Goal: Task Accomplishment & Management: Manage account settings

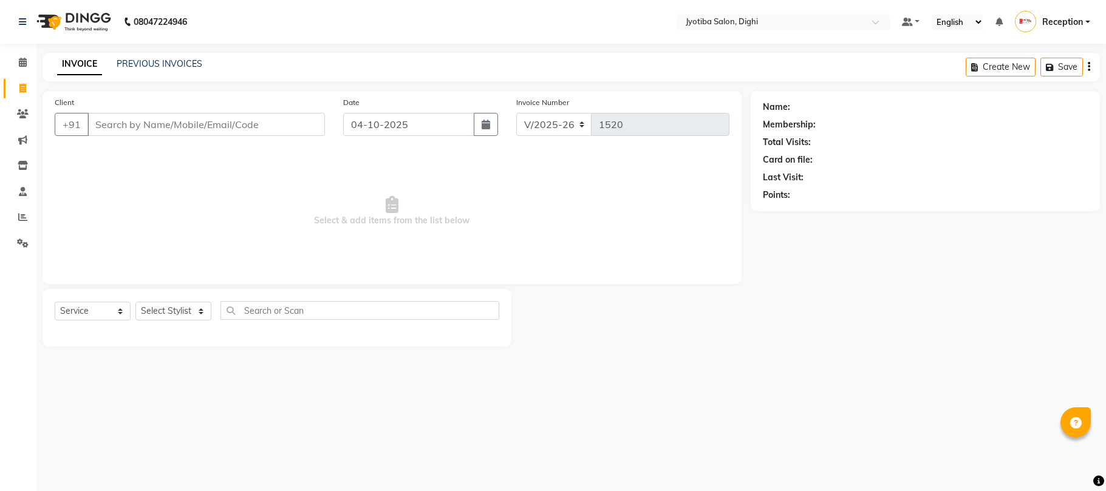
select select "643"
select select "service"
click at [23, 211] on span at bounding box center [22, 218] width 21 height 14
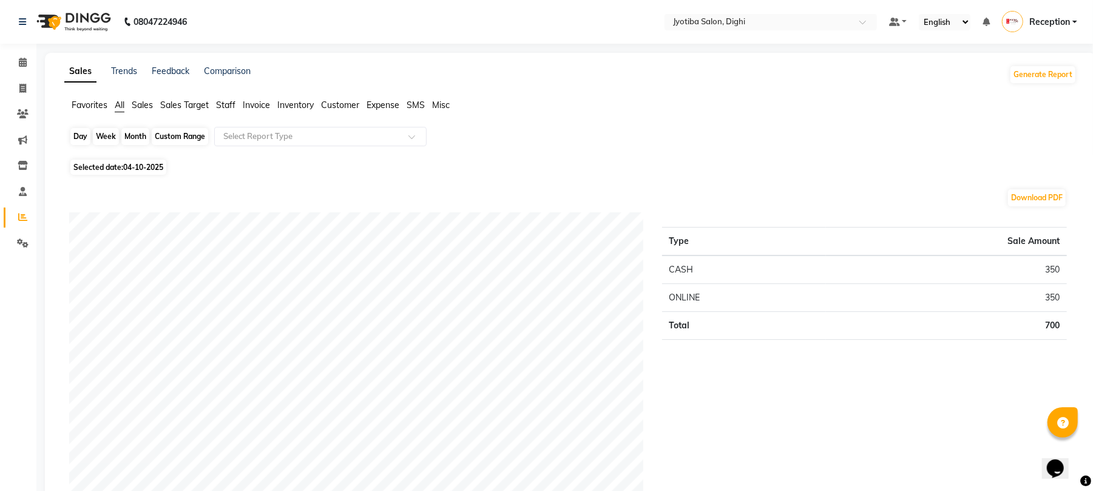
click at [83, 129] on div "Day" at bounding box center [80, 136] width 20 height 17
select select "10"
select select "2025"
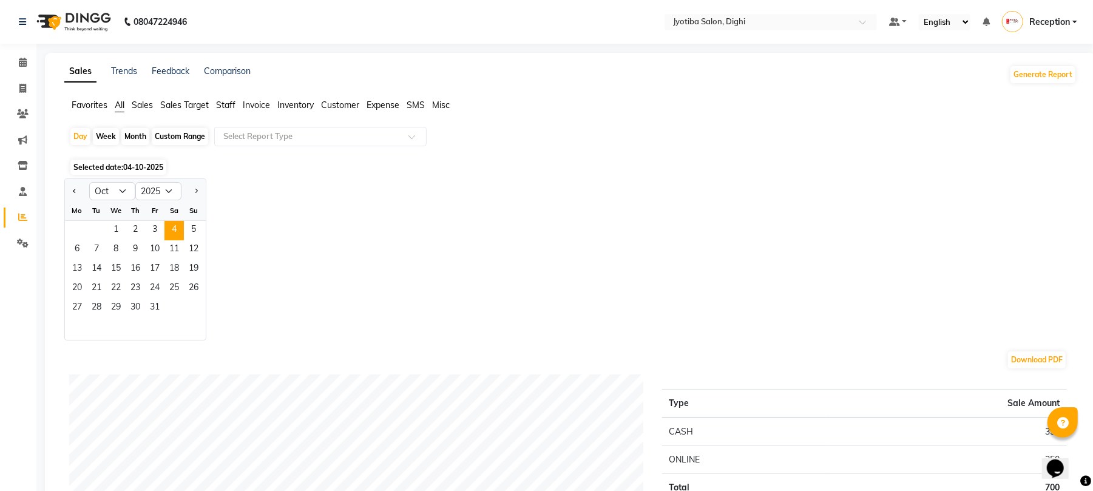
click at [165, 132] on div "Custom Range" at bounding box center [180, 136] width 56 height 17
select select "10"
select select "2025"
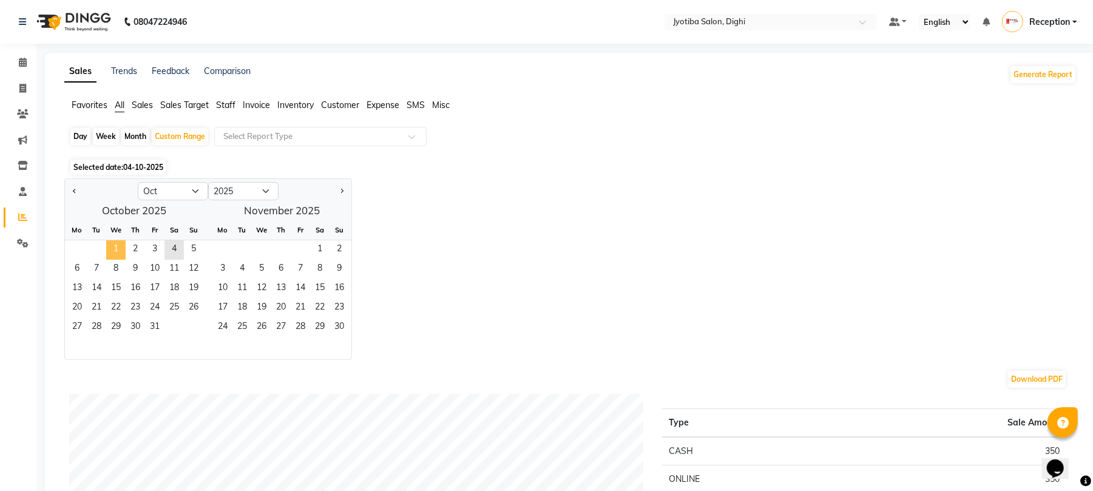
click at [107, 243] on span "1" at bounding box center [115, 249] width 19 height 19
click at [173, 245] on span "4" at bounding box center [174, 249] width 19 height 19
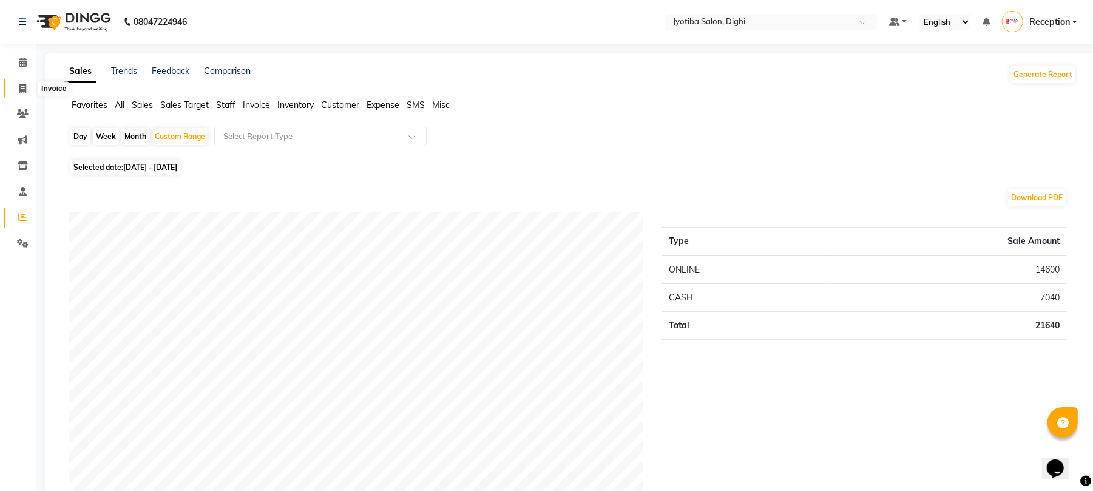
click at [22, 82] on span at bounding box center [22, 89] width 21 height 14
select select "service"
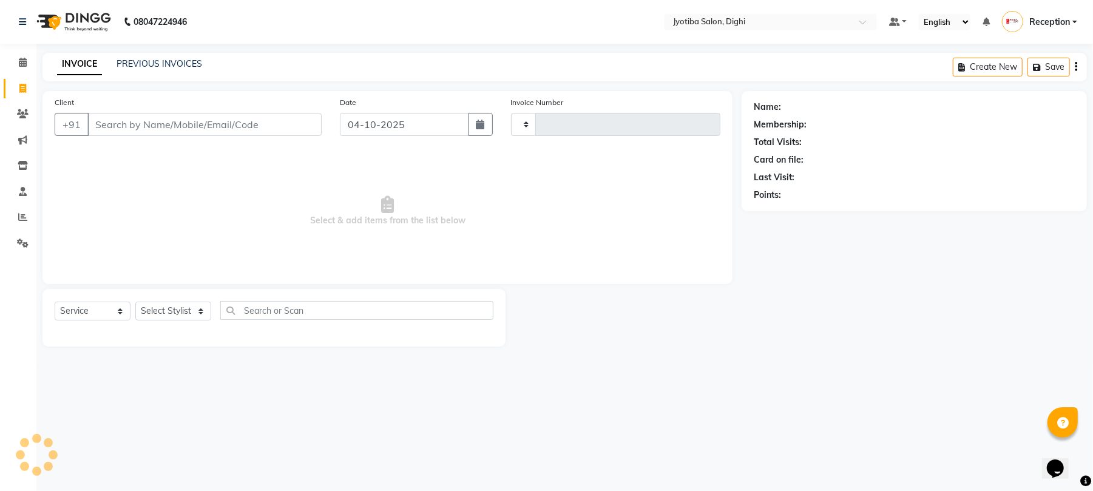
type input "1520"
select select "643"
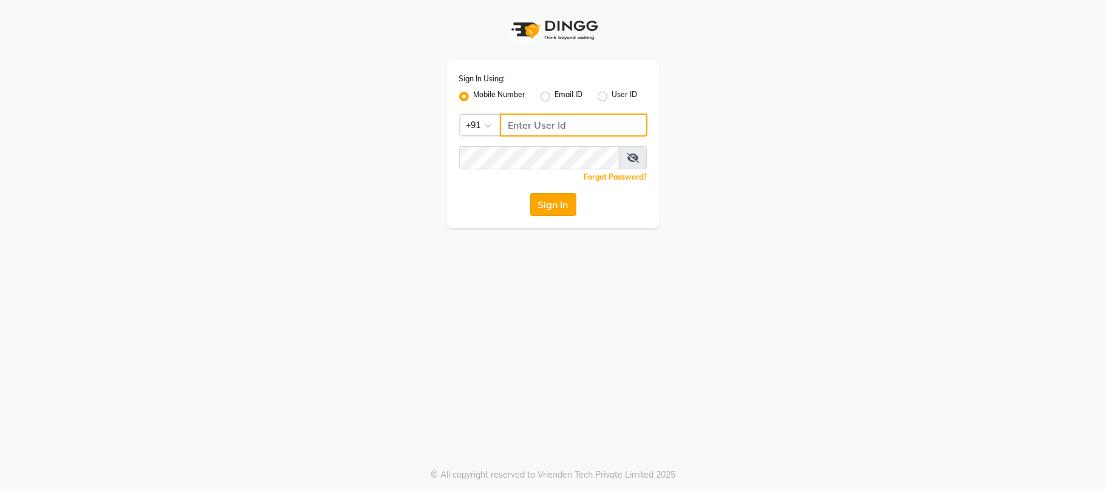
type input "7219821253"
click at [539, 199] on button "Sign In" at bounding box center [553, 204] width 46 height 23
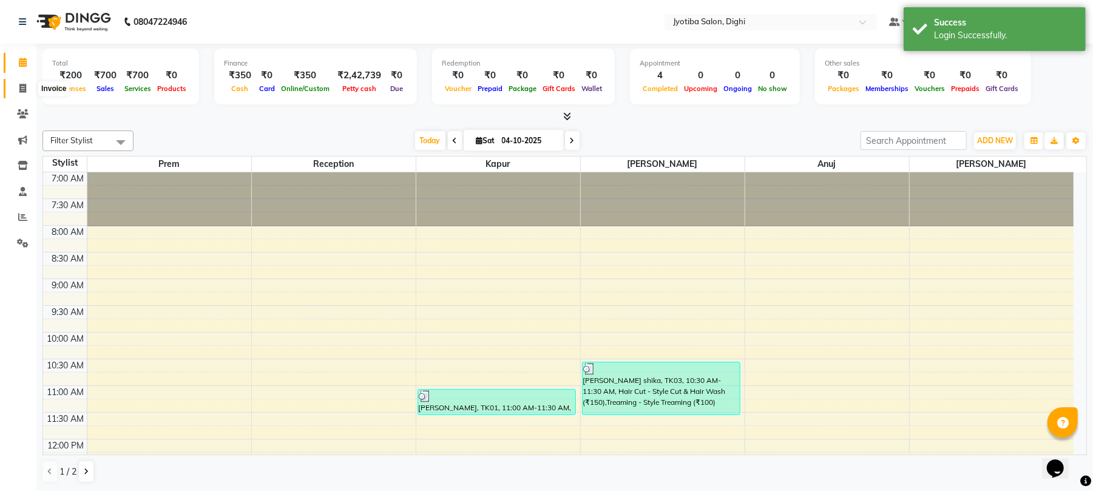
click at [20, 87] on icon at bounding box center [22, 88] width 7 height 9
select select "643"
select select "service"
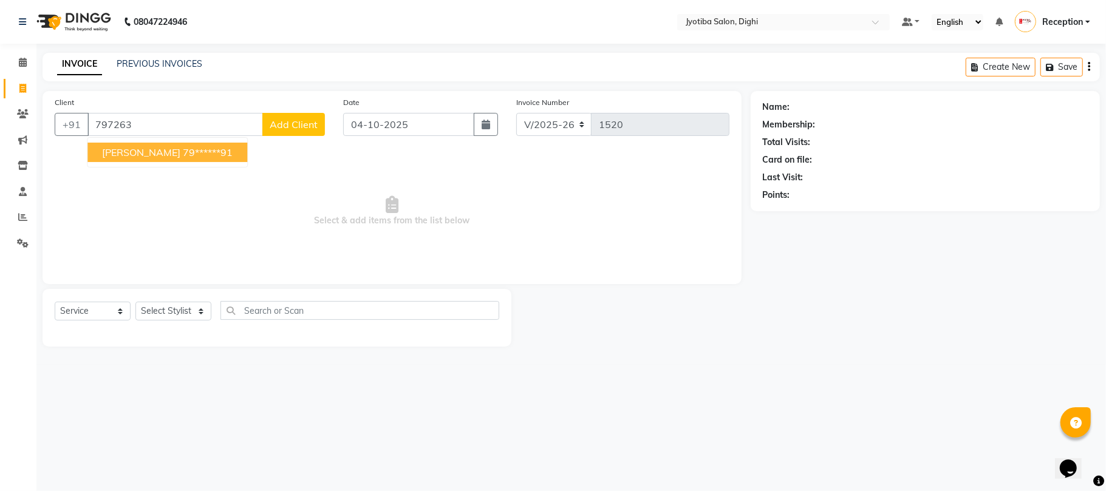
click at [183, 155] on ngb-highlight "79******91" at bounding box center [208, 152] width 50 height 12
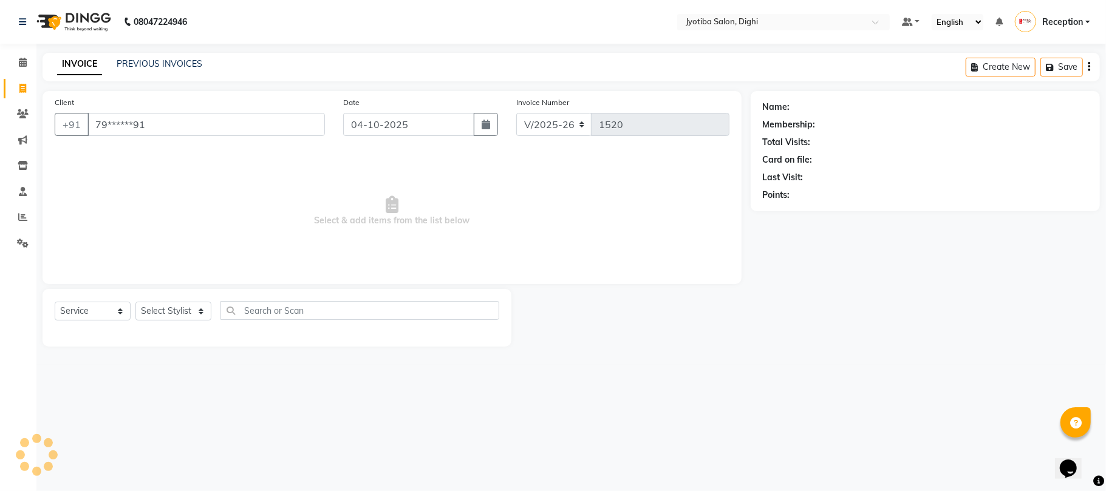
type input "79******91"
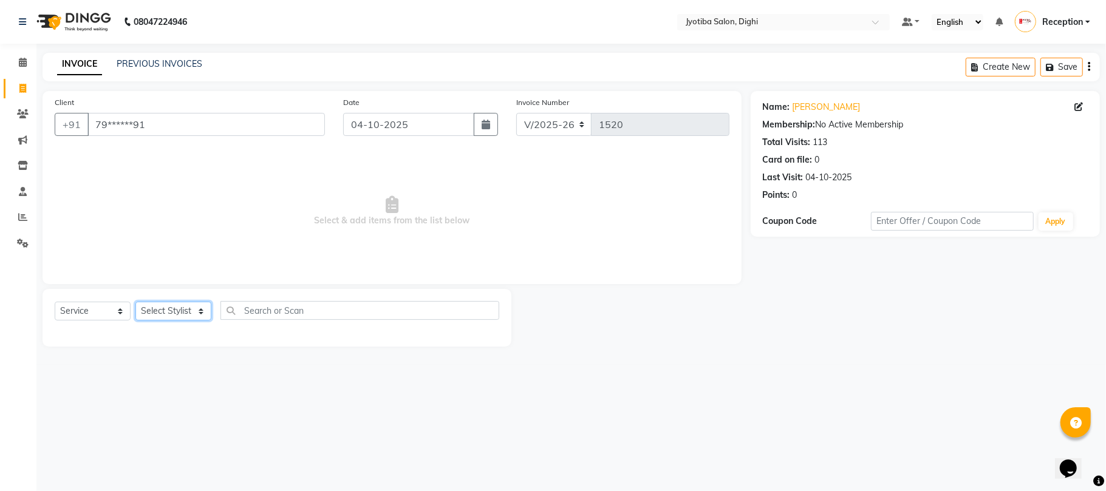
click at [188, 304] on select "Select Stylist anuj Jahid Kapur Prem Reception SOHEL Suresh" at bounding box center [173, 311] width 76 height 19
select select "59471"
click at [135, 302] on select "Select Stylist anuj Jahid Kapur Prem Reception SOHEL Suresh" at bounding box center [173, 311] width 76 height 19
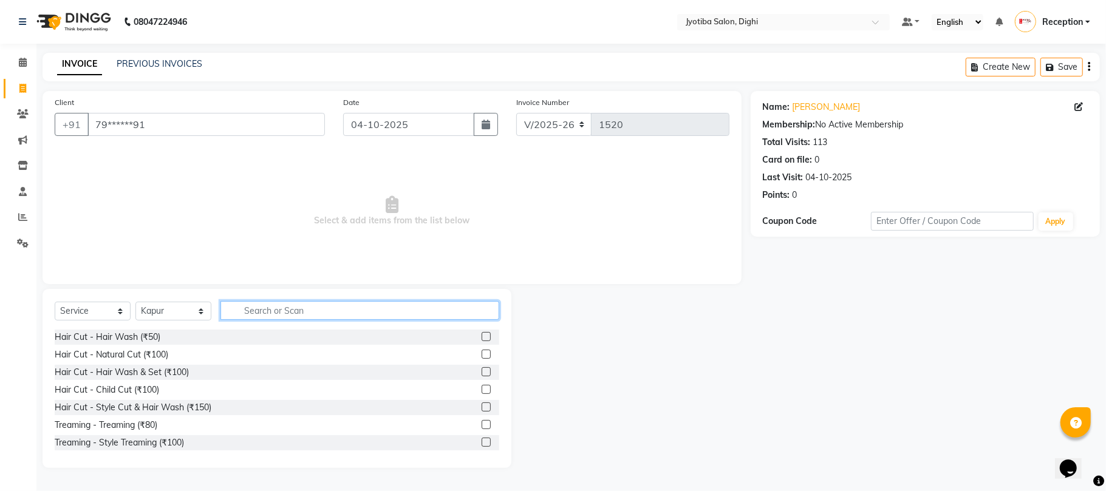
click at [423, 312] on input "text" at bounding box center [359, 310] width 279 height 19
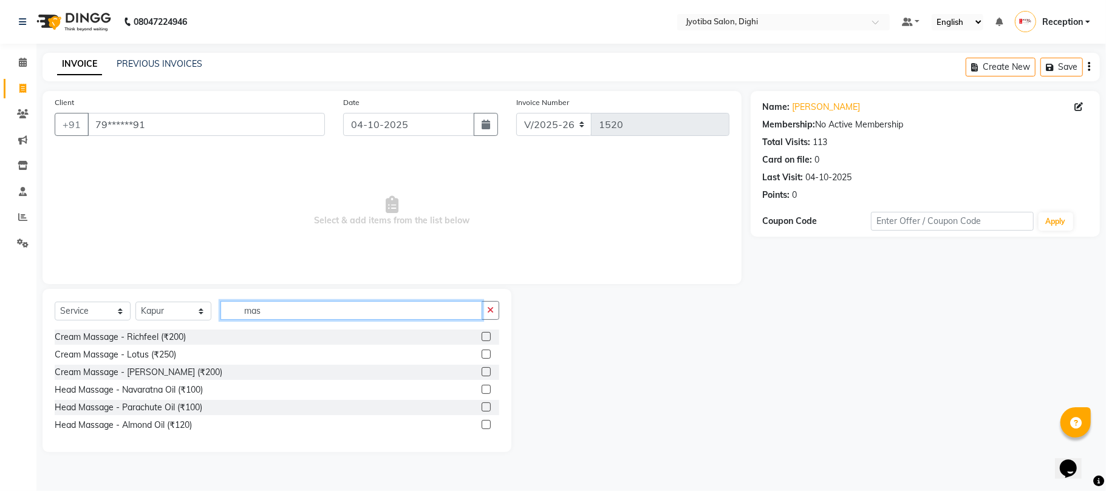
type input "mas"
click at [484, 425] on label at bounding box center [485, 424] width 9 height 9
click at [484, 425] on input "checkbox" at bounding box center [485, 425] width 8 height 8
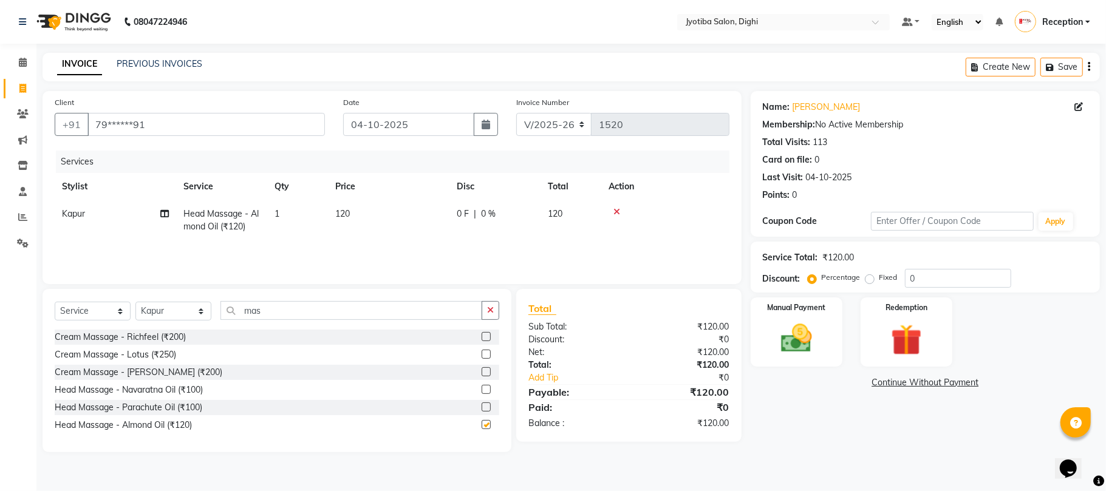
checkbox input "false"
click at [356, 214] on td "120" at bounding box center [388, 220] width 121 height 40
select select "59471"
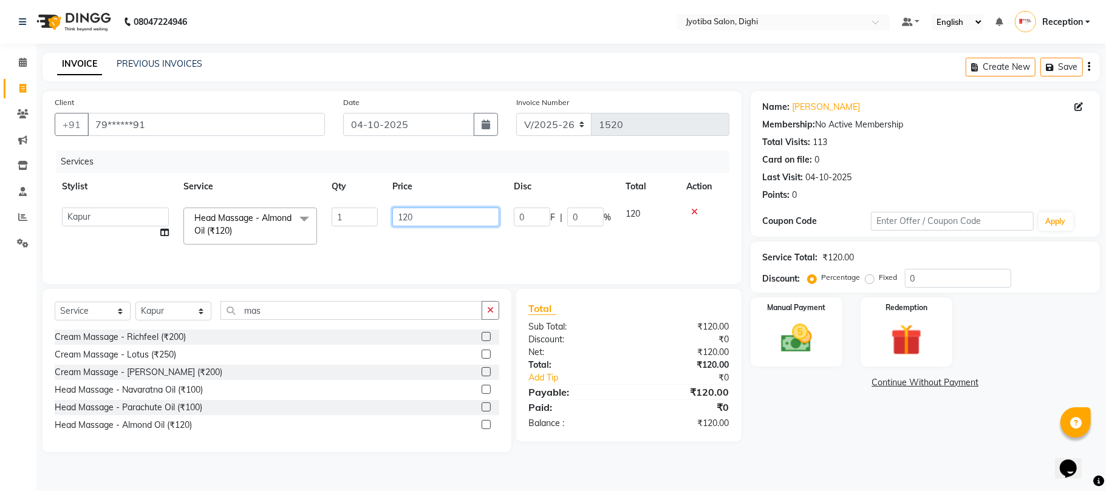
click at [421, 221] on input "120" at bounding box center [445, 217] width 107 height 19
type input "150"
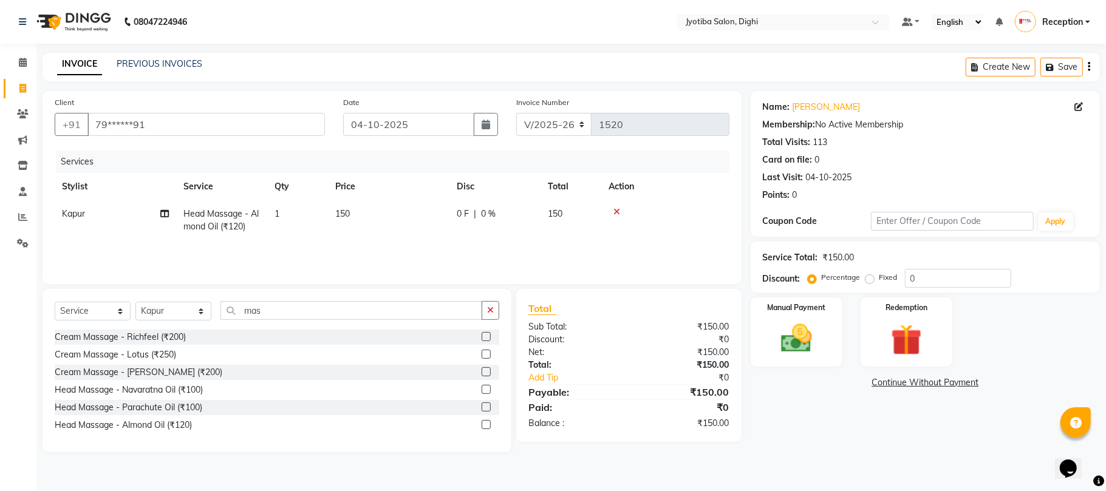
click at [703, 183] on th "Action" at bounding box center [665, 186] width 128 height 27
click at [889, 380] on link "Continue Without Payment" at bounding box center [925, 382] width 344 height 13
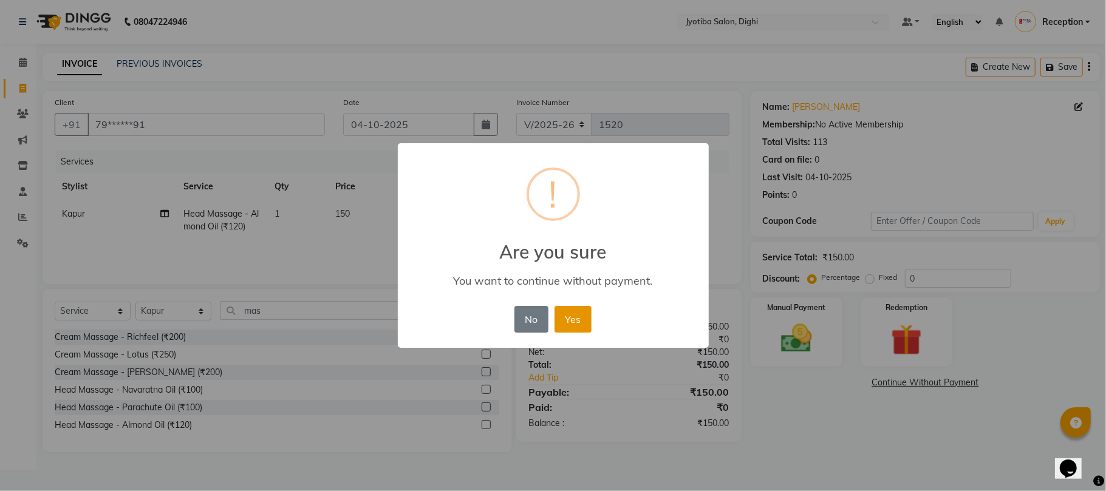
click at [583, 319] on button "Yes" at bounding box center [572, 319] width 37 height 27
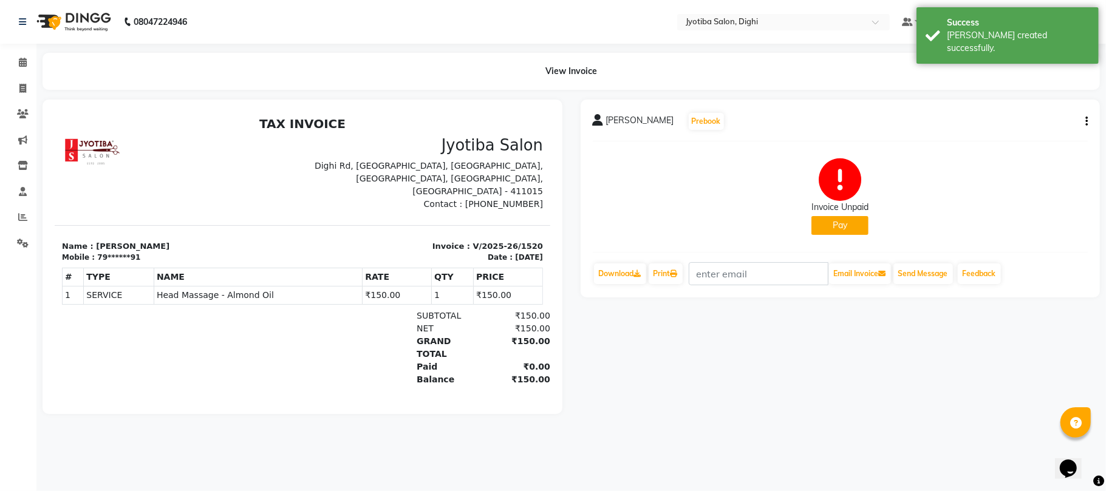
click at [834, 229] on button "Pay" at bounding box center [839, 225] width 57 height 19
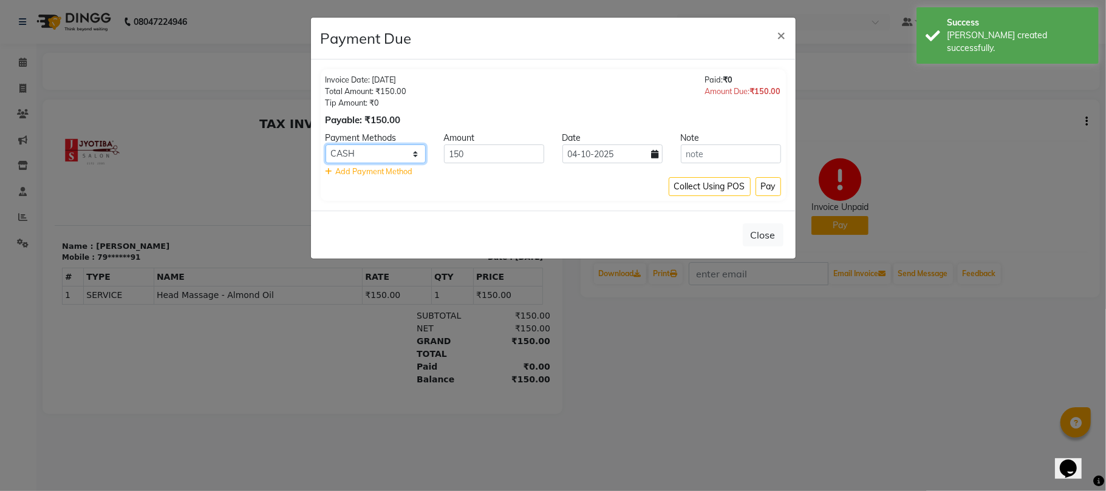
click at [389, 149] on select "CASH ONLINE CARD" at bounding box center [375, 153] width 100 height 19
select select "3"
click at [325, 145] on select "CASH ONLINE CARD" at bounding box center [375, 153] width 100 height 19
click at [761, 187] on button "Pay" at bounding box center [767, 186] width 25 height 19
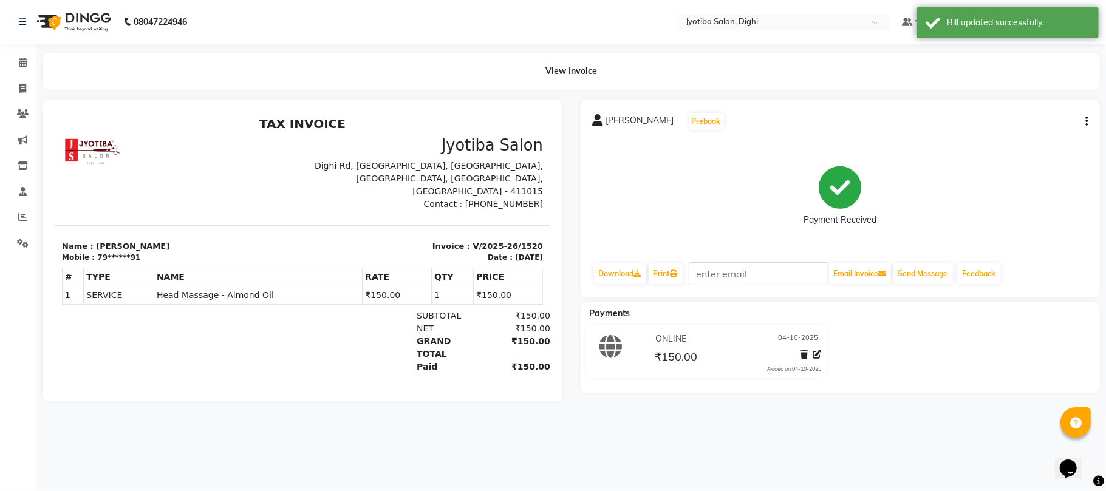
click at [1085, 121] on icon "button" at bounding box center [1086, 121] width 2 height 1
click at [1064, 114] on div "Split Service Amount" at bounding box center [1025, 113] width 83 height 15
select select "59471"
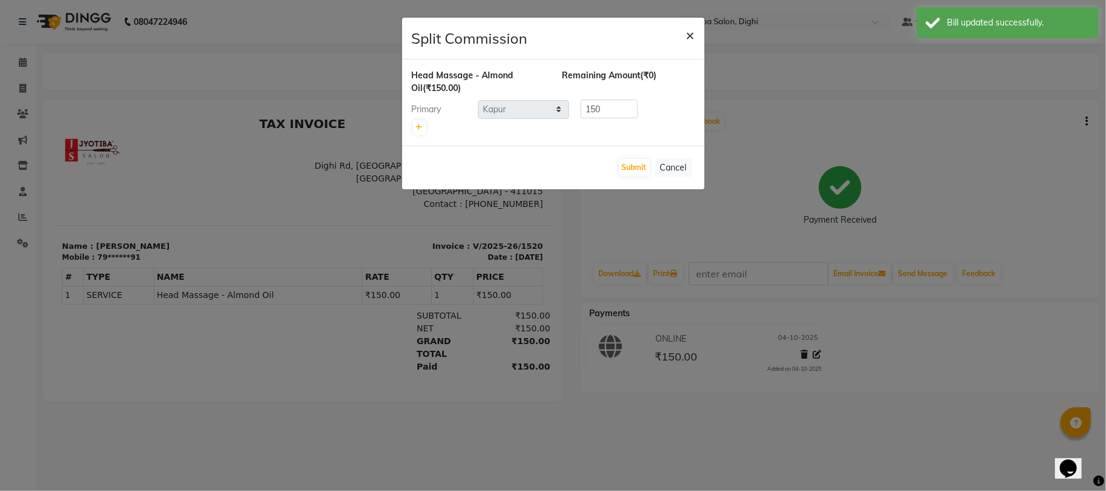
click at [686, 30] on span "×" at bounding box center [690, 34] width 8 height 18
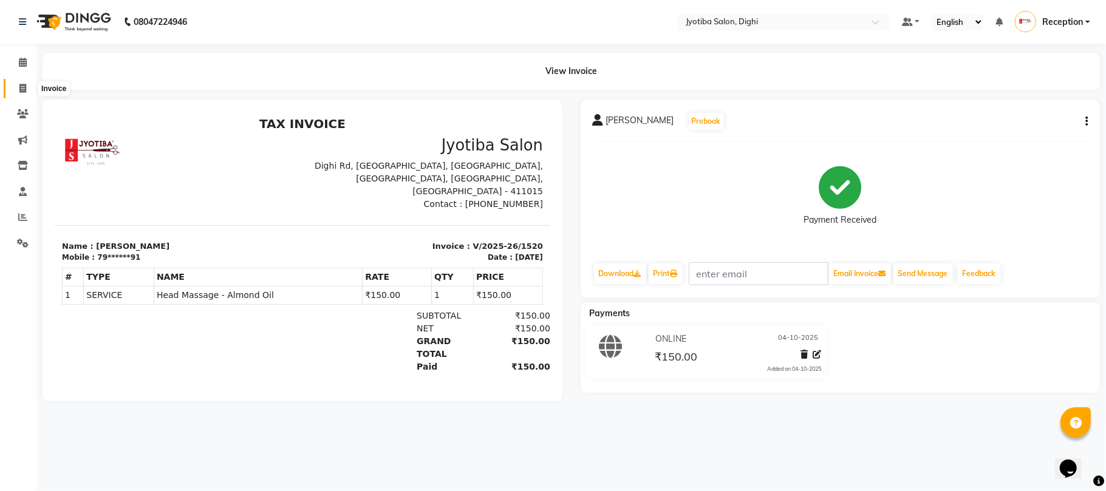
click at [21, 85] on icon at bounding box center [22, 88] width 7 height 9
select select "service"
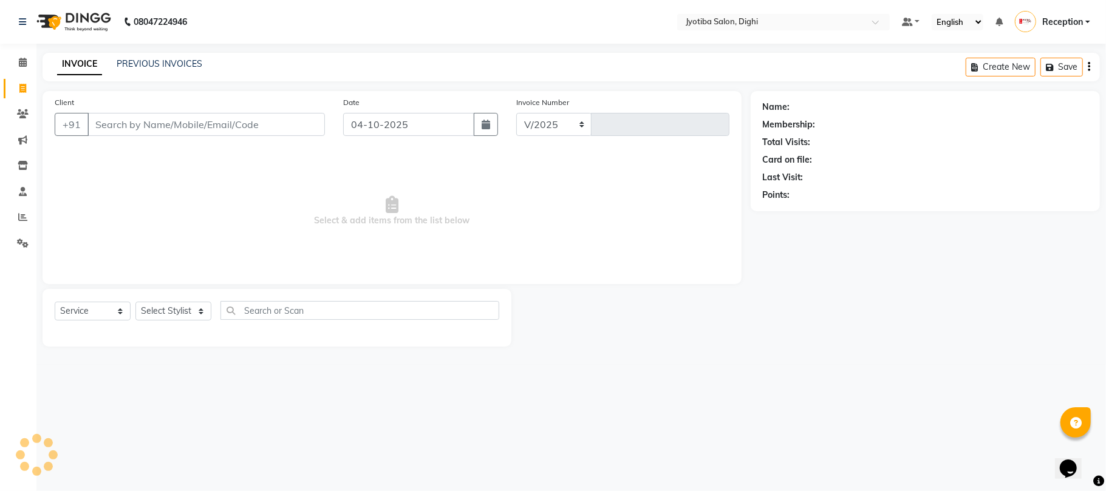
select select "643"
type input "1521"
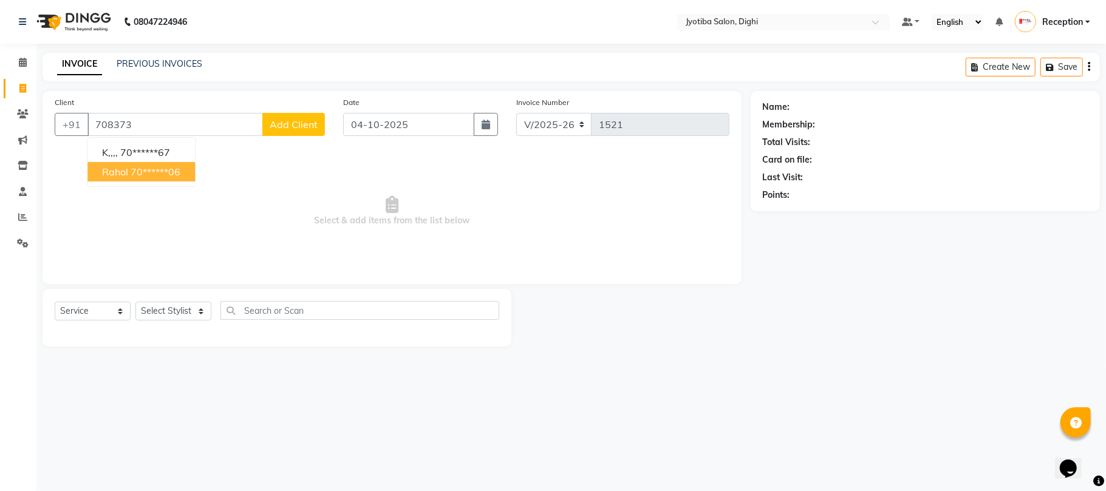
click at [168, 169] on ngb-highlight "70******06" at bounding box center [156, 172] width 50 height 12
type input "70******06"
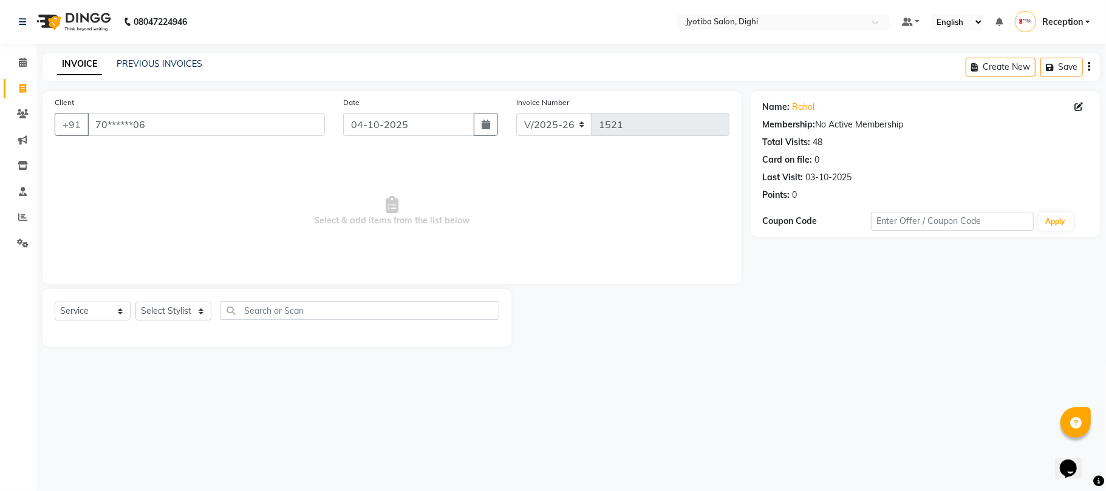
click at [188, 308] on div "Select Service Product Membership Package Voucher Prepaid Gift Card Select Styl…" at bounding box center [276, 318] width 469 height 58
click at [188, 308] on select "Select Stylist anuj Jahid Kapur Prem Reception SOHEL Suresh" at bounding box center [173, 311] width 76 height 19
select select "59472"
click at [135, 302] on select "Select Stylist anuj Jahid Kapur Prem Reception SOHEL Suresh" at bounding box center [173, 311] width 76 height 19
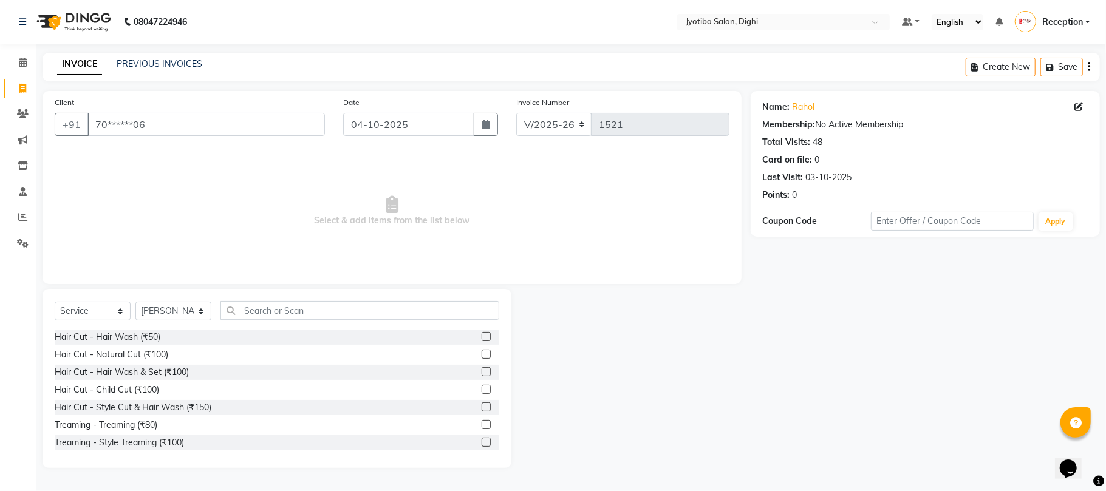
click at [481, 438] on label at bounding box center [485, 442] width 9 height 9
click at [481, 439] on input "checkbox" at bounding box center [485, 443] width 8 height 8
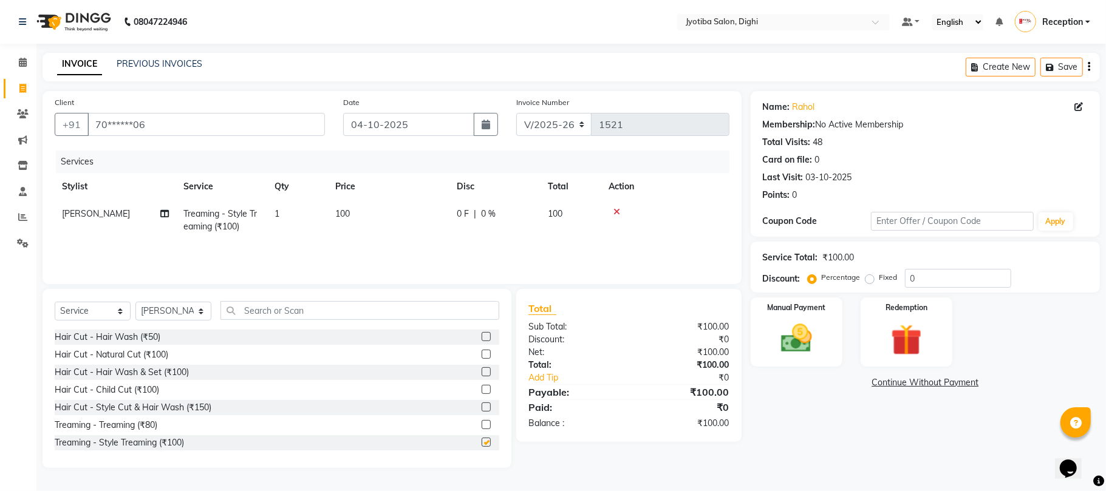
checkbox input "false"
click at [882, 385] on link "Continue Without Payment" at bounding box center [925, 382] width 344 height 13
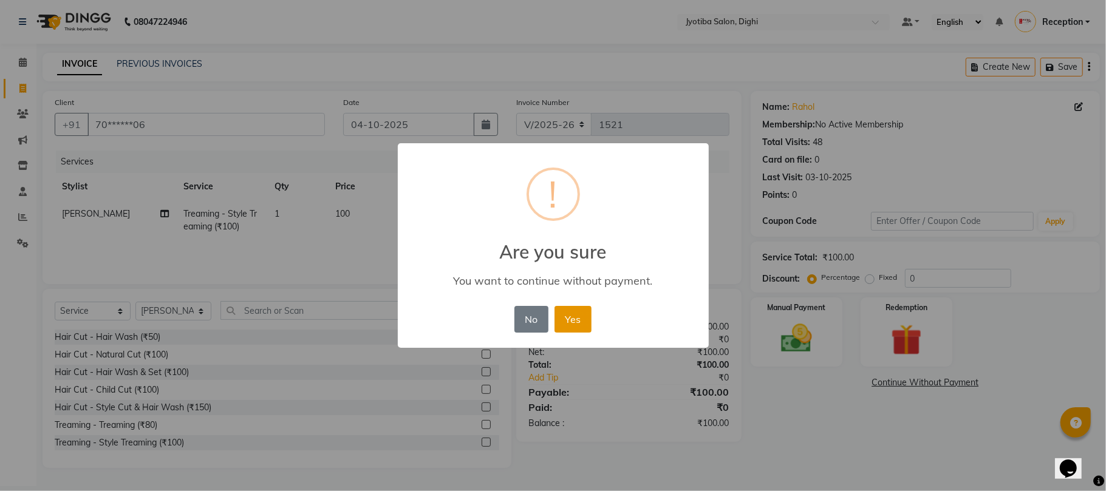
click at [590, 319] on button "Yes" at bounding box center [572, 319] width 37 height 27
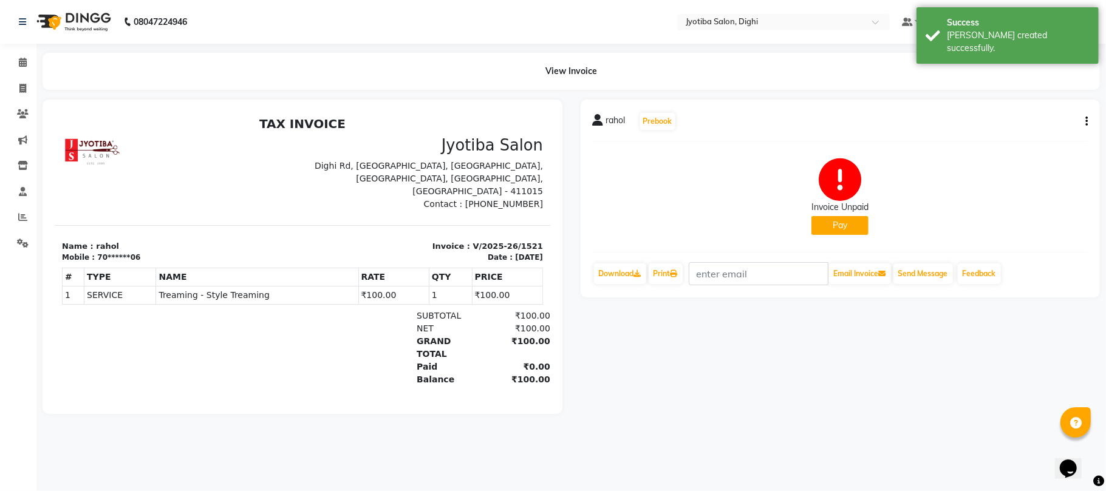
click at [1081, 117] on div "rahol Prebook" at bounding box center [840, 121] width 495 height 19
click at [1087, 121] on icon "button" at bounding box center [1086, 121] width 2 height 1
click at [839, 226] on button "Pay" at bounding box center [839, 225] width 57 height 19
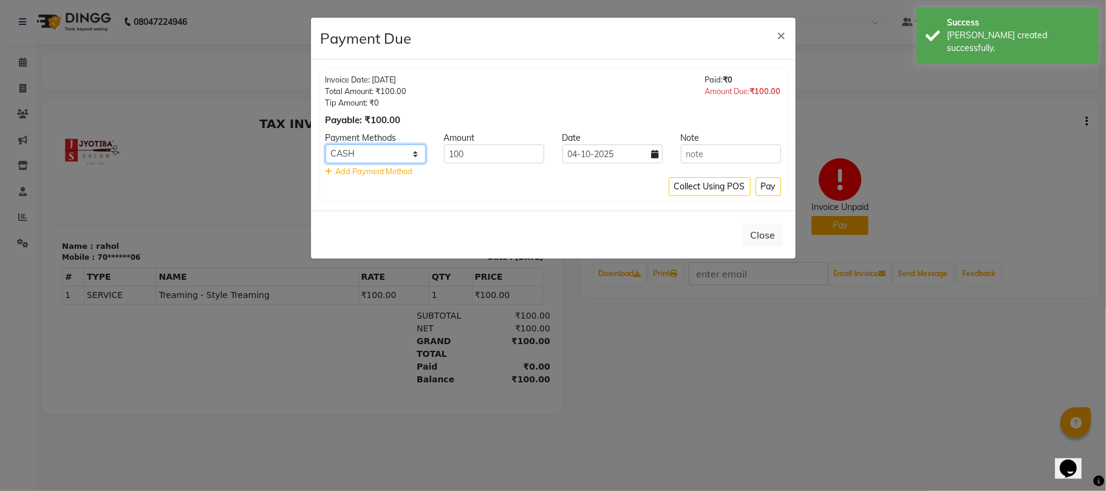
click at [406, 151] on select "CASH ONLINE CARD" at bounding box center [375, 153] width 100 height 19
select select "3"
click at [325, 145] on select "CASH ONLINE CARD" at bounding box center [375, 153] width 100 height 19
click at [773, 186] on button "Pay" at bounding box center [767, 186] width 25 height 19
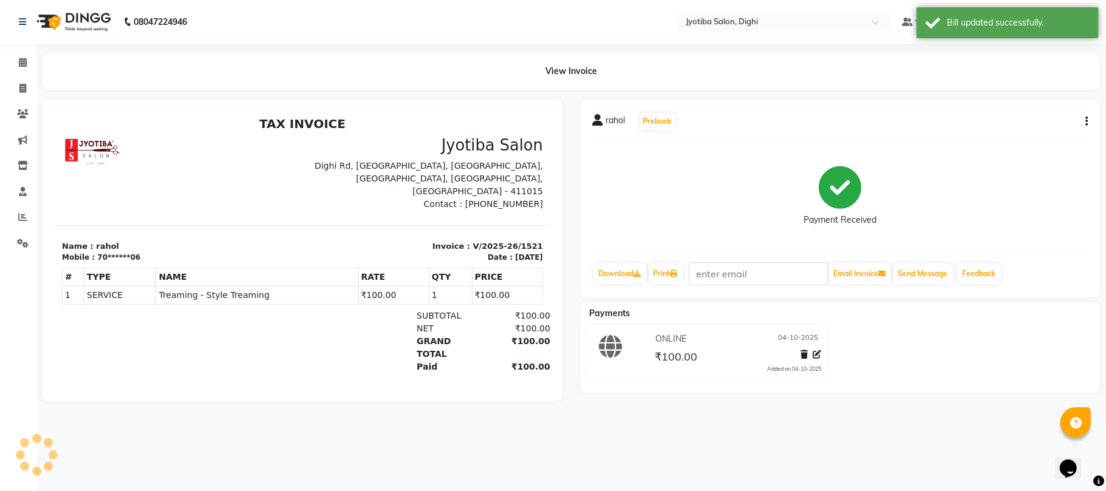
click at [1085, 121] on icon "button" at bounding box center [1086, 121] width 2 height 1
click at [1059, 117] on div "Split Service Amount" at bounding box center [1025, 113] width 83 height 15
select select "59472"
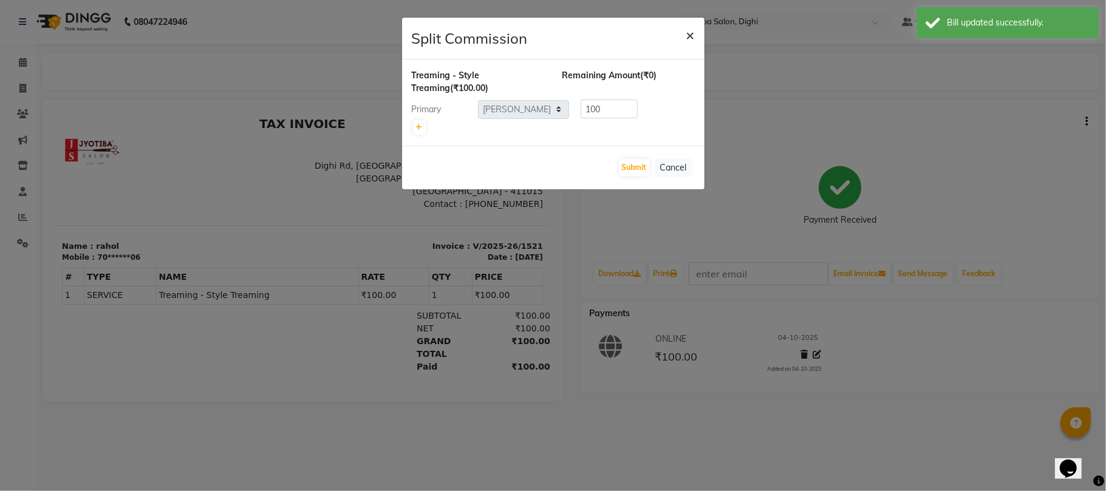
click at [690, 32] on span "×" at bounding box center [690, 34] width 8 height 18
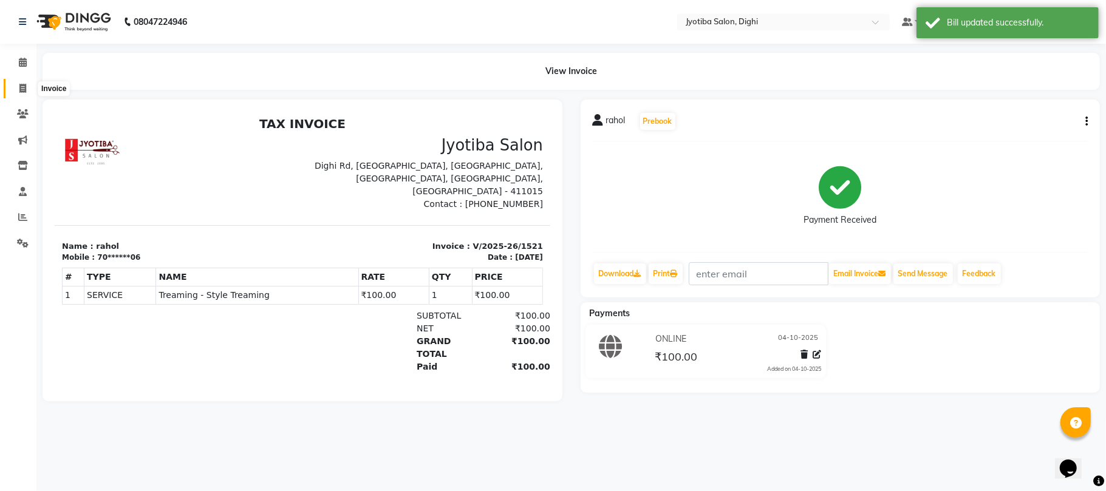
click at [21, 82] on span at bounding box center [22, 89] width 21 height 14
select select "643"
select select "service"
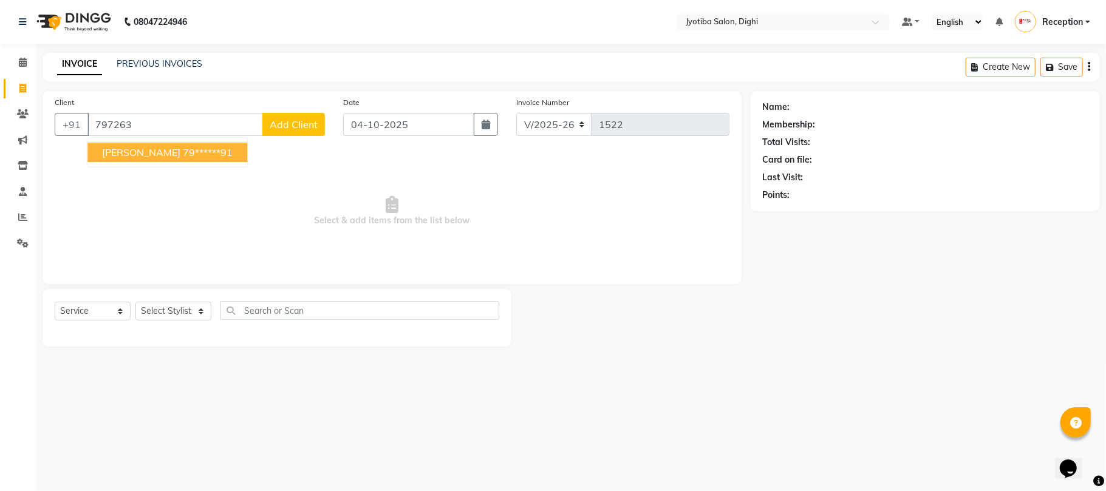
click at [156, 151] on button "sohel shika 79******91" at bounding box center [167, 152] width 160 height 19
type input "79******91"
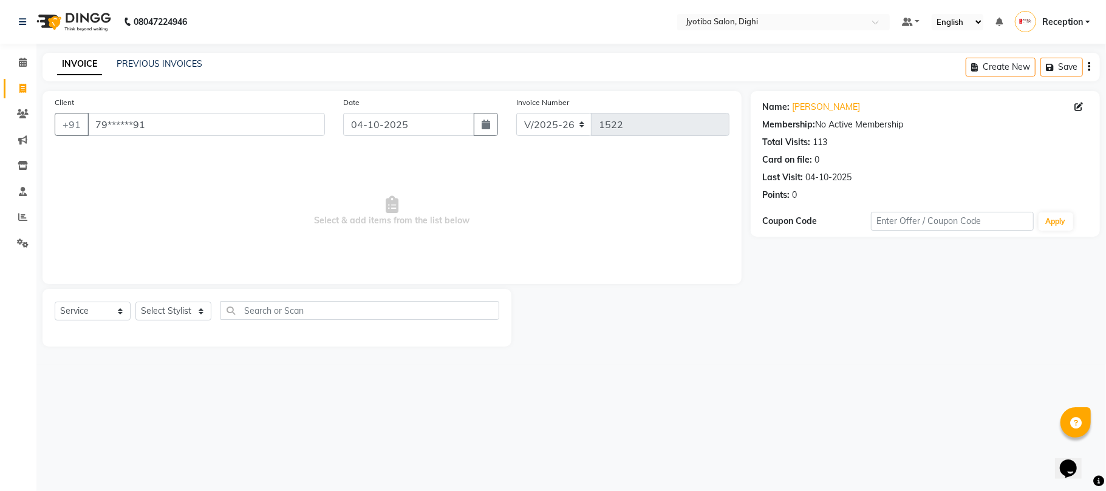
click at [168, 300] on div "Select Service Product Membership Package Voucher Prepaid Gift Card Select Styl…" at bounding box center [276, 318] width 469 height 58
click at [169, 313] on select "Select Stylist anuj Jahid Kapur Prem Reception SOHEL Suresh" at bounding box center [173, 311] width 76 height 19
select select "9312"
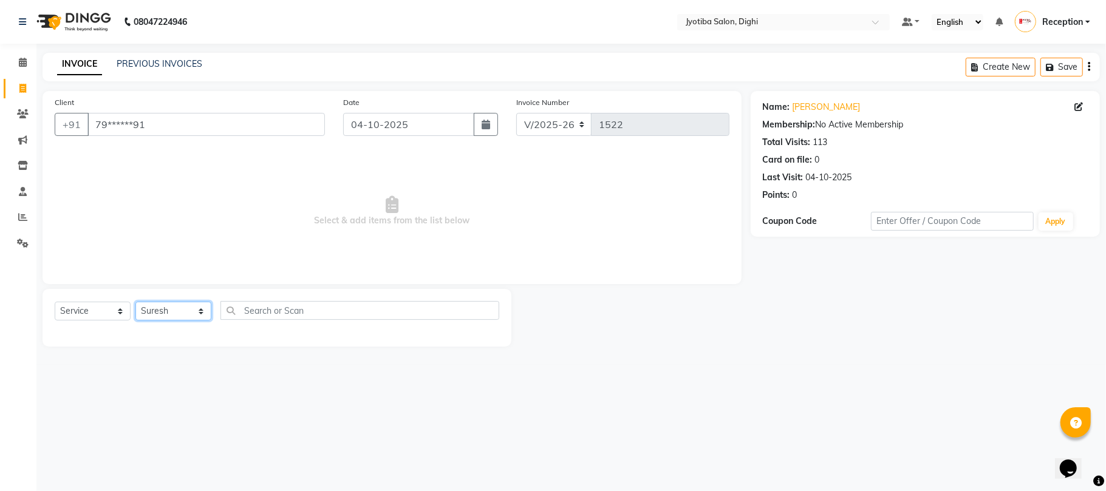
click at [135, 302] on select "Select Stylist anuj Jahid Kapur Prem Reception SOHEL Suresh" at bounding box center [173, 311] width 76 height 19
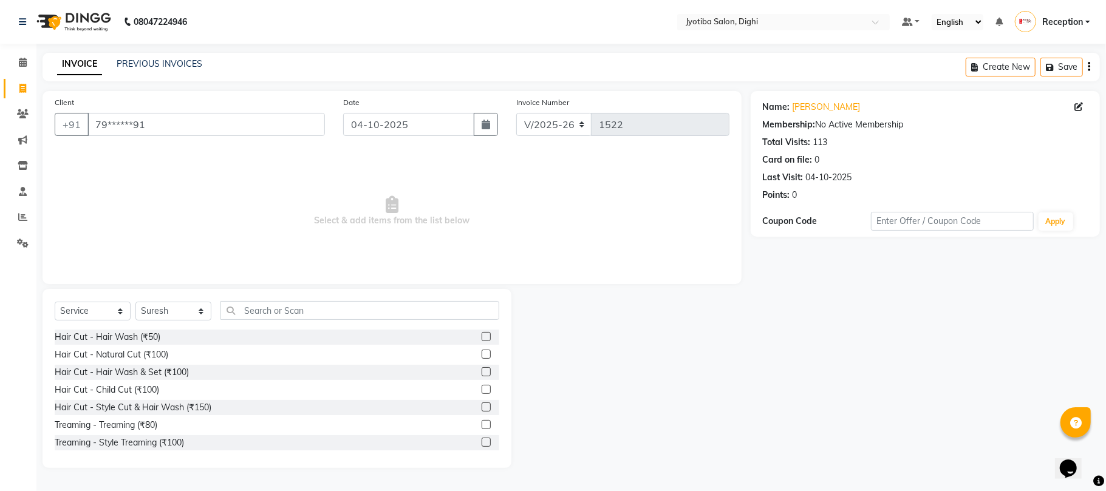
click at [481, 335] on label at bounding box center [485, 336] width 9 height 9
click at [481, 335] on input "checkbox" at bounding box center [485, 337] width 8 height 8
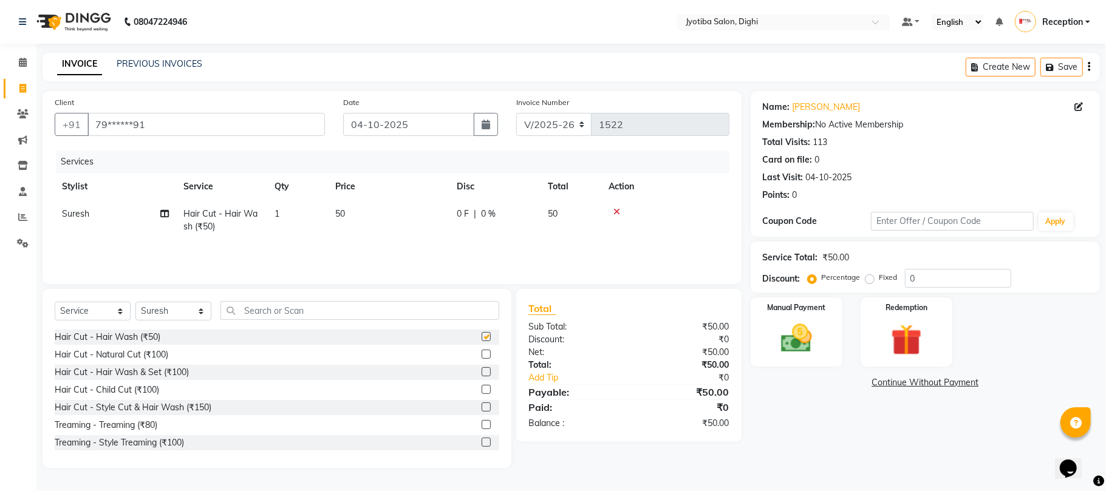
checkbox input "false"
click at [922, 384] on link "Continue Without Payment" at bounding box center [925, 382] width 344 height 13
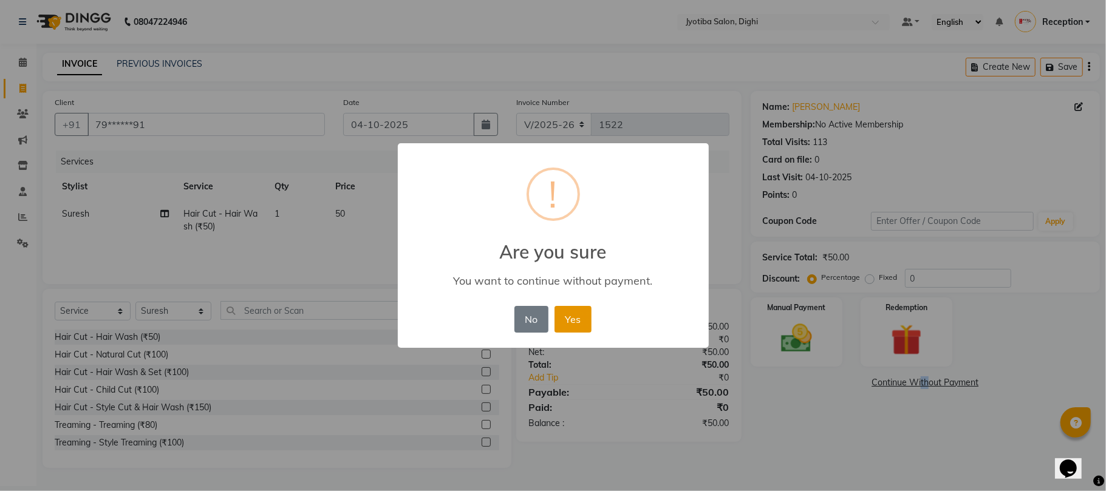
click at [589, 318] on button "Yes" at bounding box center [572, 319] width 37 height 27
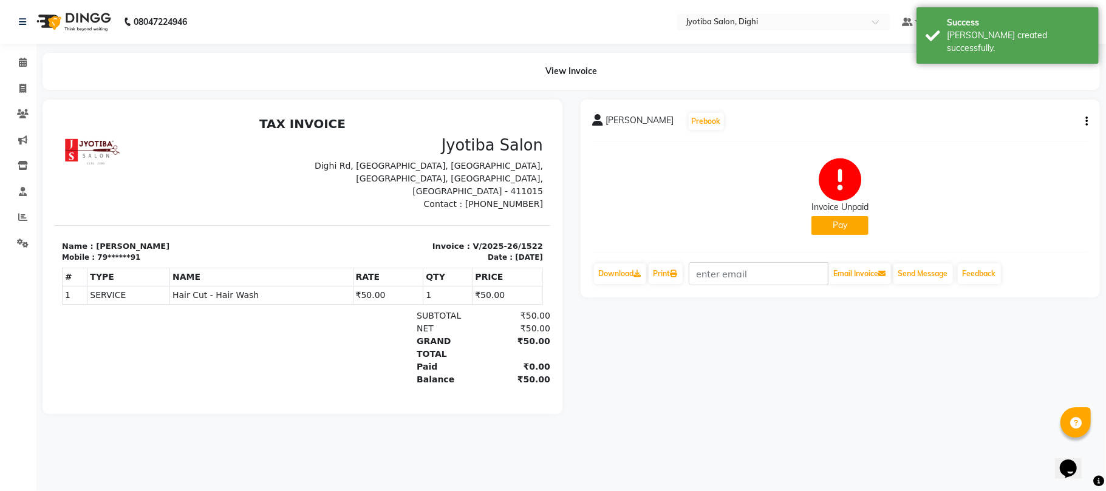
click at [843, 210] on div "Invoice Unpaid" at bounding box center [839, 207] width 57 height 13
click at [846, 222] on button "Pay" at bounding box center [839, 225] width 57 height 19
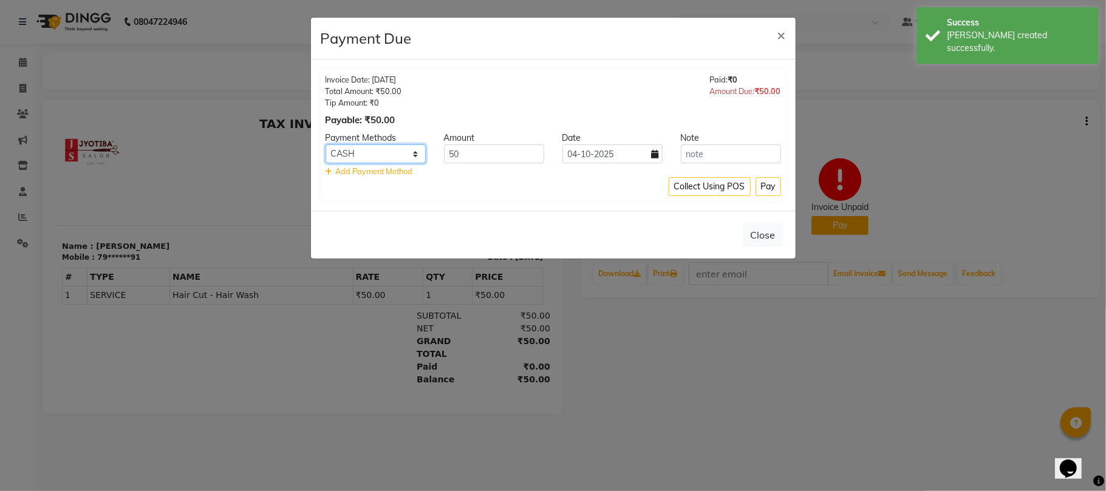
click at [379, 155] on select "CASH ONLINE CARD" at bounding box center [375, 153] width 100 height 19
select select "3"
click at [325, 145] on select "CASH ONLINE CARD" at bounding box center [375, 153] width 100 height 19
click at [764, 178] on button "Pay" at bounding box center [767, 186] width 25 height 19
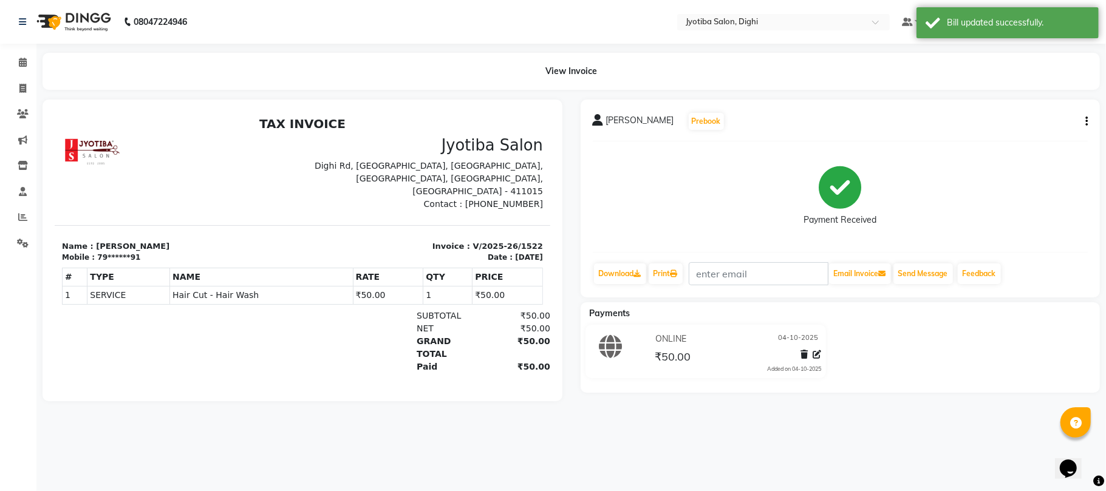
click at [1083, 114] on div "sohel shika Prebook" at bounding box center [840, 121] width 495 height 19
click at [1082, 117] on button "button" at bounding box center [1083, 121] width 7 height 13
click at [1054, 107] on div "Split Service Amount" at bounding box center [1025, 113] width 83 height 15
select select "9312"
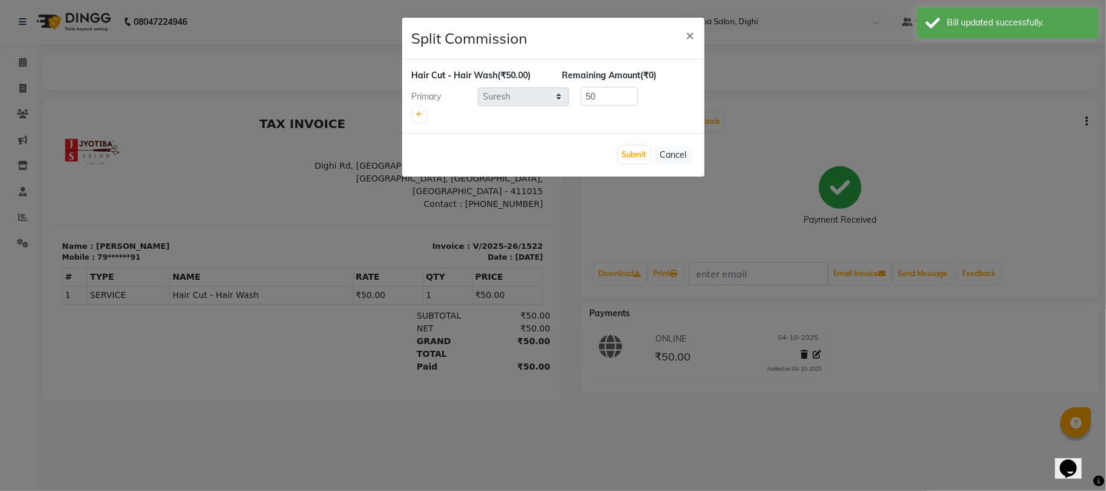
drag, startPoint x: 705, startPoint y: 30, endPoint x: 662, endPoint y: 25, distance: 43.4
click at [695, 28] on ngb-modal-window "Split Commission × Hair Cut - Hair Wash (₹50.00) Remaining Amount (₹0) Primary …" at bounding box center [553, 245] width 1106 height 491
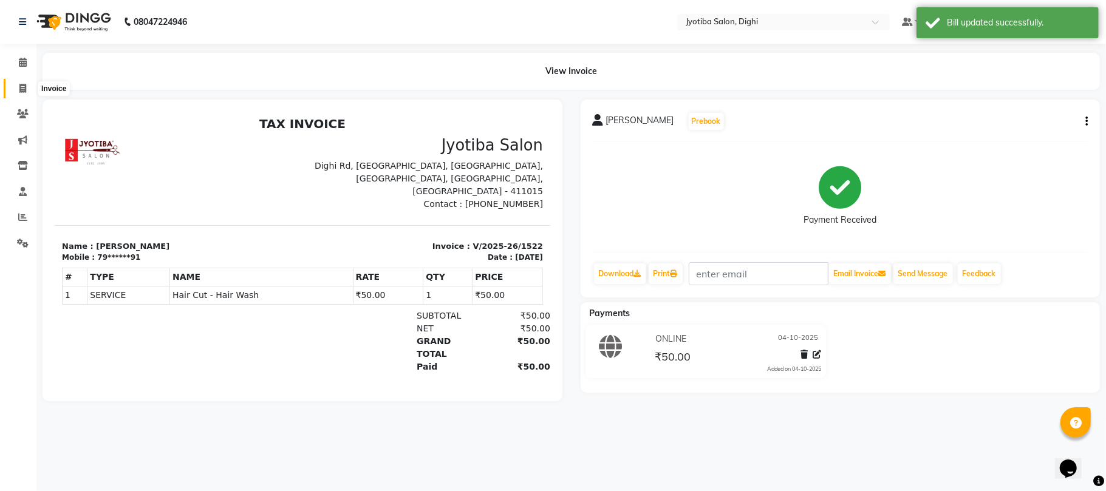
click at [21, 91] on icon at bounding box center [22, 88] width 7 height 9
select select "643"
select select "service"
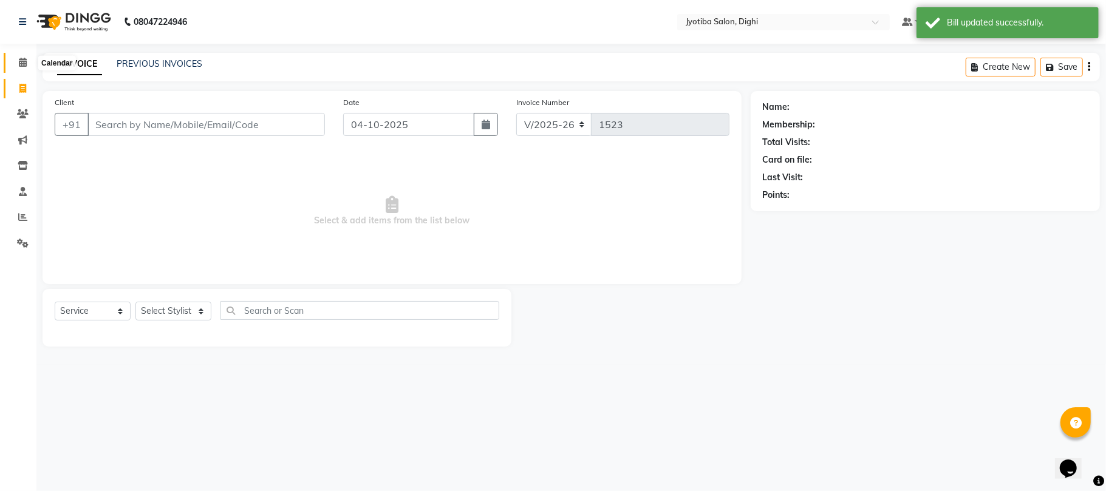
click at [24, 69] on span at bounding box center [22, 63] width 21 height 14
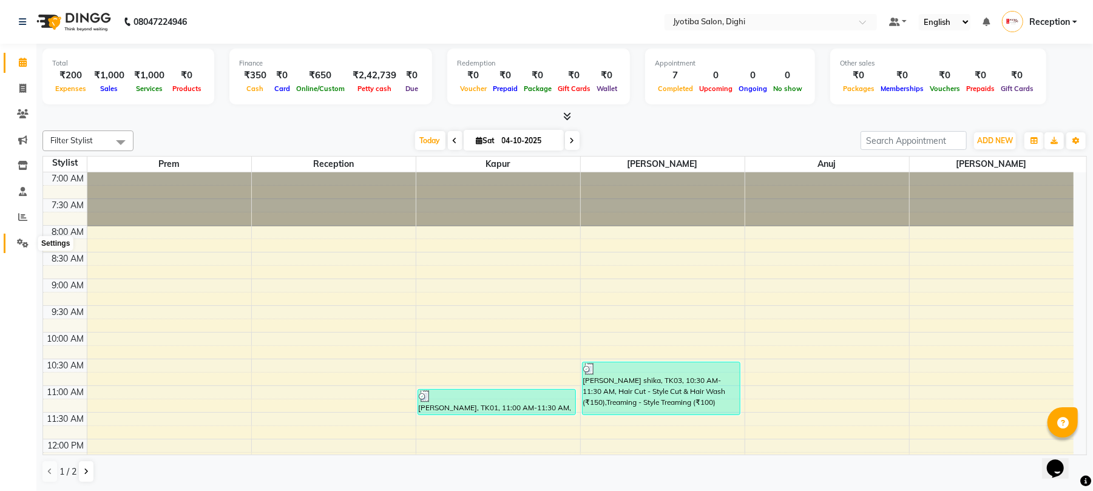
click at [25, 240] on icon at bounding box center [23, 243] width 12 height 9
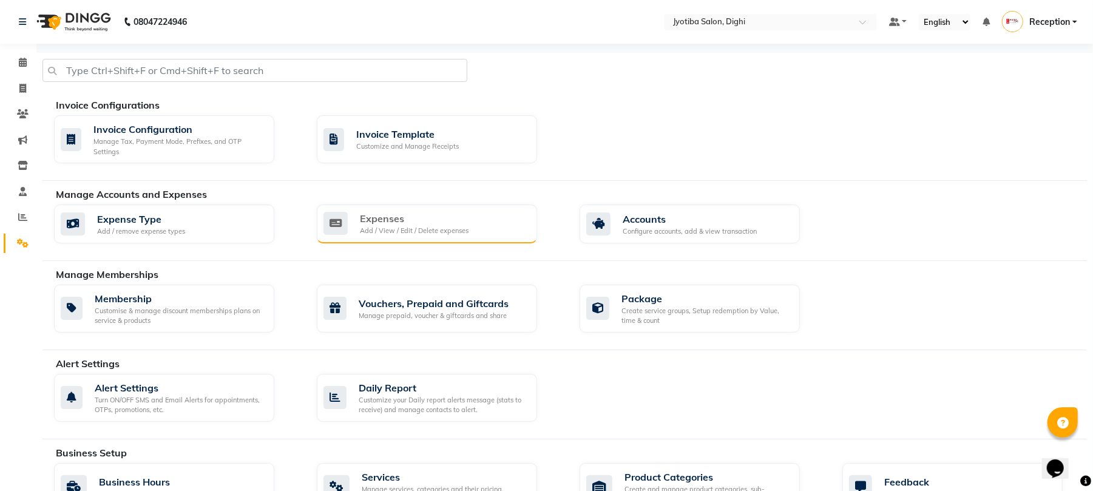
click at [356, 214] on div "Expenses Add / View / Edit / Delete expenses" at bounding box center [426, 223] width 204 height 25
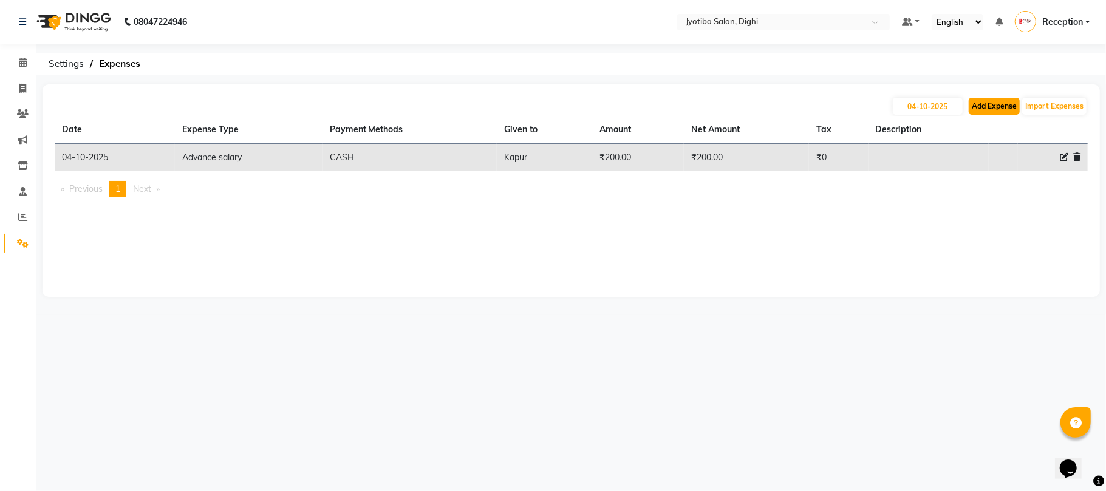
click at [991, 107] on button "Add Expense" at bounding box center [993, 106] width 51 height 17
select select "1"
select select "2318"
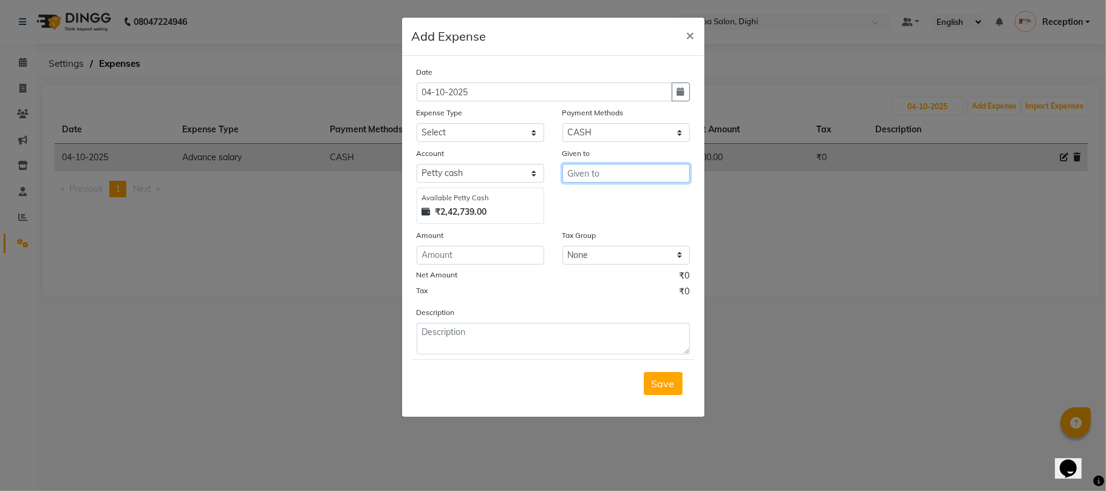
click at [591, 170] on input "text" at bounding box center [625, 173] width 127 height 19
type input "5"
type input "T"
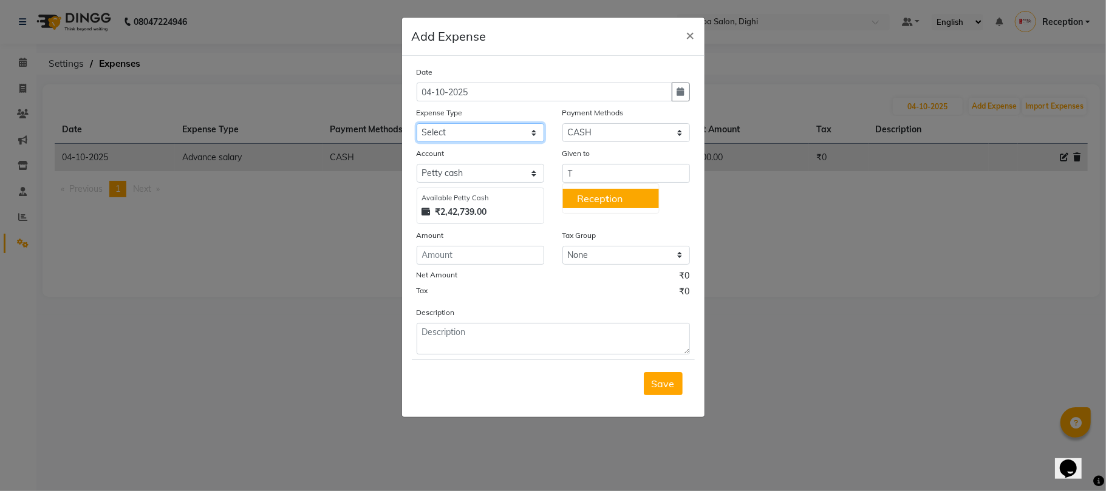
click at [463, 135] on select "Select Advance salary Advance salary ajaj Bank charges Car maintenance Cash tra…" at bounding box center [479, 132] width 127 height 19
click at [416, 123] on select "Select Advance salary Advance salary ajaj Bank charges Car maintenance Cash tra…" at bounding box center [479, 132] width 127 height 19
click at [471, 120] on div "Expense Type" at bounding box center [479, 114] width 127 height 17
click at [477, 134] on select "Select Advance salary Advance salary ajaj Bank charges Car maintenance Cash tra…" at bounding box center [479, 132] width 127 height 19
select select "18032"
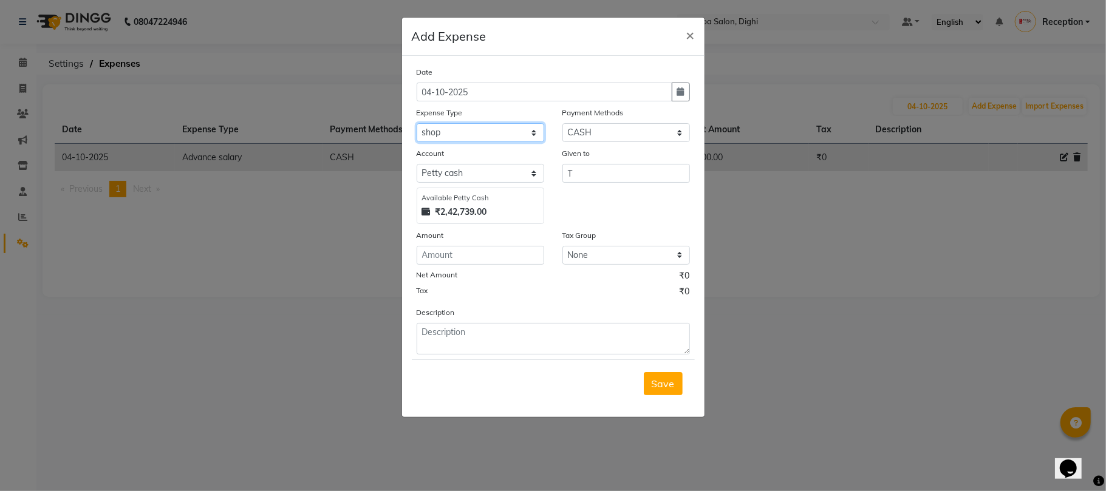
click at [416, 123] on select "Select Advance salary Advance salary ajaj Bank charges Car maintenance Cash tra…" at bounding box center [479, 132] width 127 height 19
click at [470, 260] on input "number" at bounding box center [479, 255] width 127 height 19
type input "50"
click at [651, 392] on button "Save" at bounding box center [663, 383] width 39 height 23
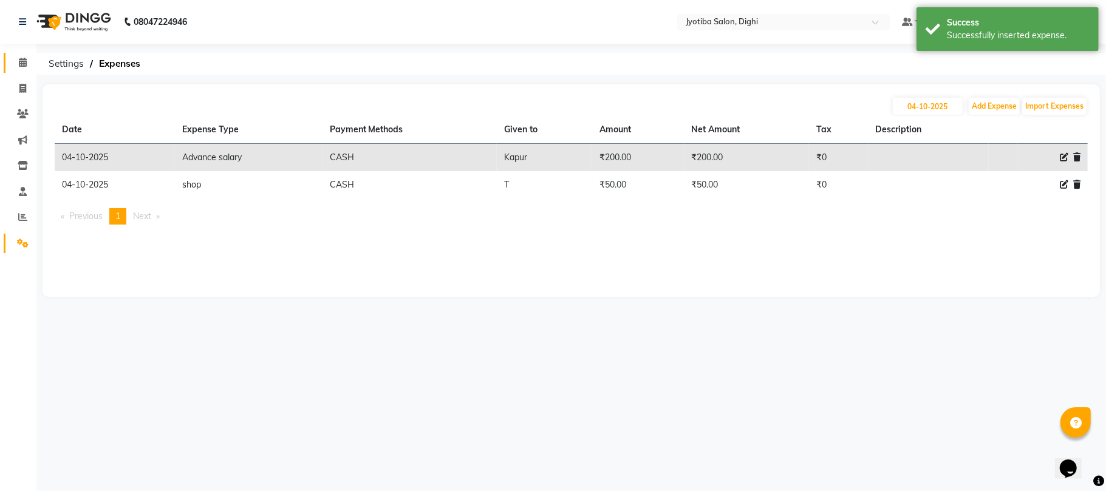
click at [23, 71] on link "Calendar" at bounding box center [18, 63] width 29 height 20
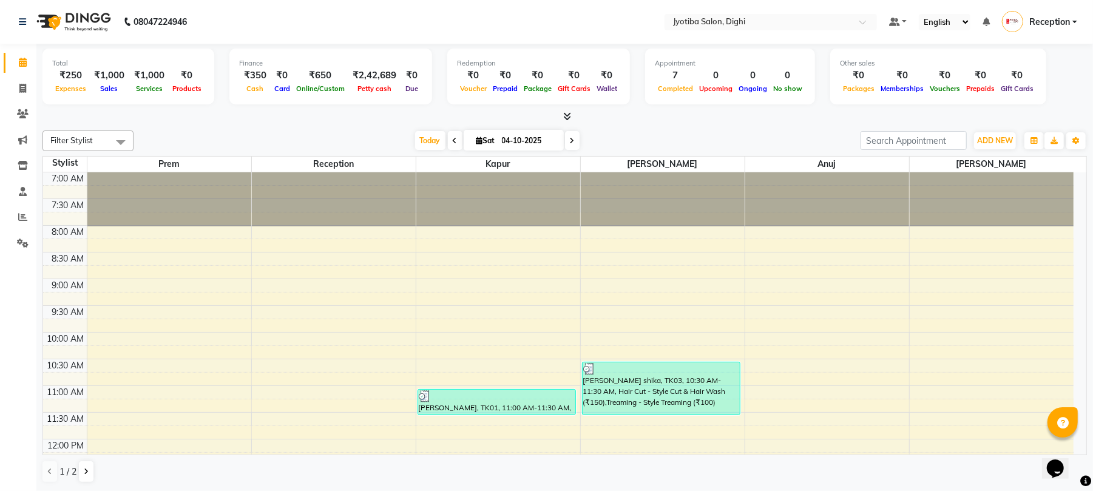
click at [16, 78] on li "Invoice" at bounding box center [18, 89] width 36 height 26
click at [18, 88] on span at bounding box center [22, 89] width 21 height 14
select select "service"
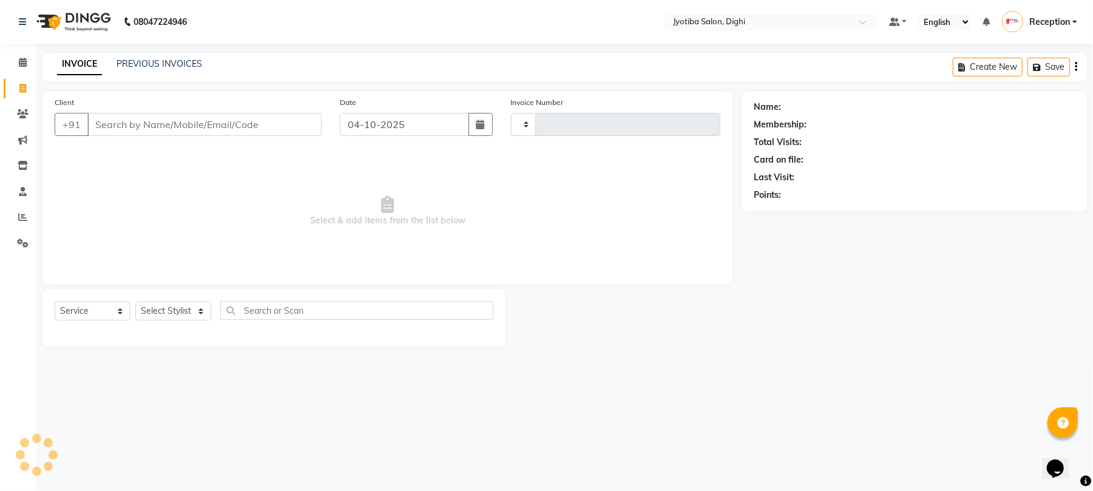
type input "1523"
select select "643"
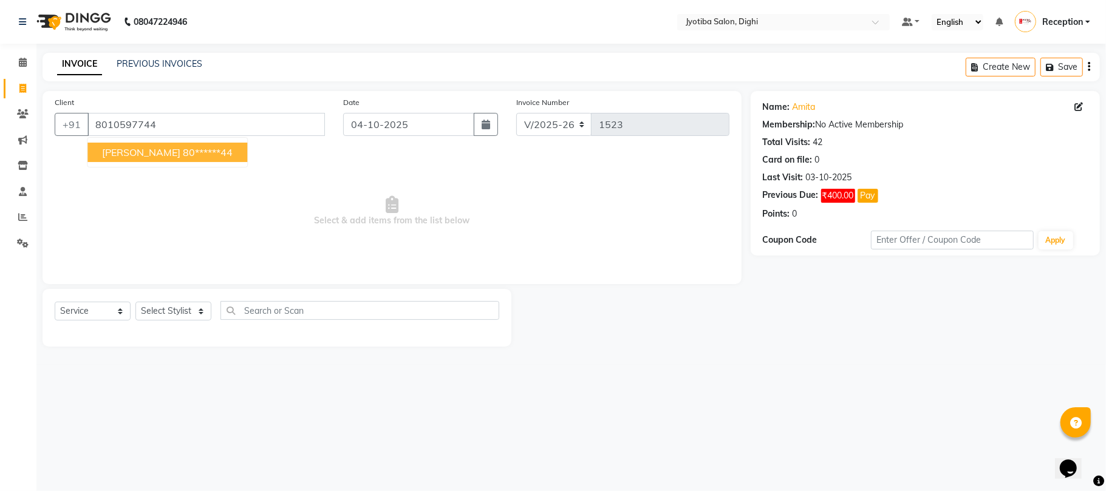
click at [183, 146] on ngb-highlight "80******44" at bounding box center [208, 152] width 50 height 12
type input "80******44"
click at [178, 310] on select "Select Stylist anuj Jahid Kapur Prem Reception SOHEL Suresh" at bounding box center [173, 311] width 76 height 19
select select "59472"
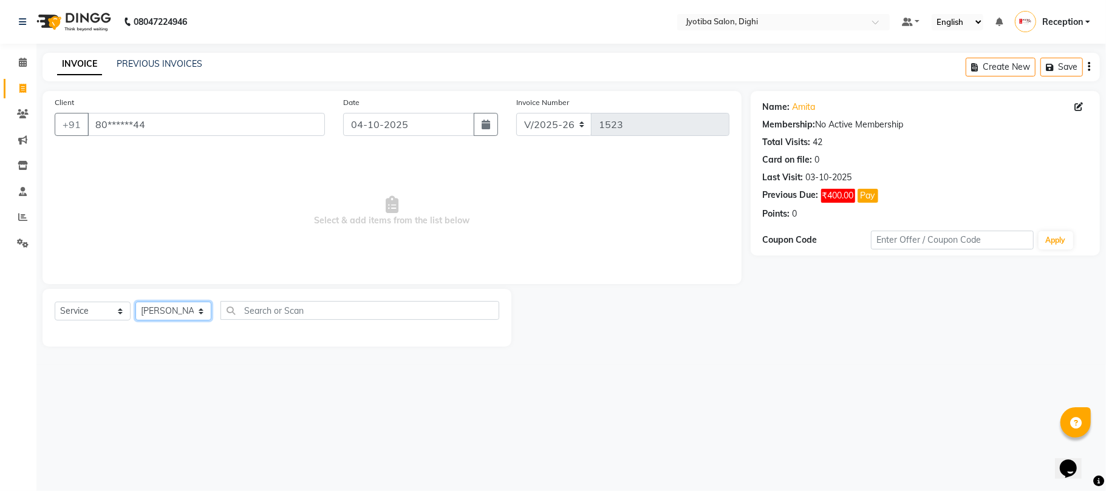
click at [135, 302] on select "Select Stylist anuj Jahid Kapur Prem Reception SOHEL Suresh" at bounding box center [173, 311] width 76 height 19
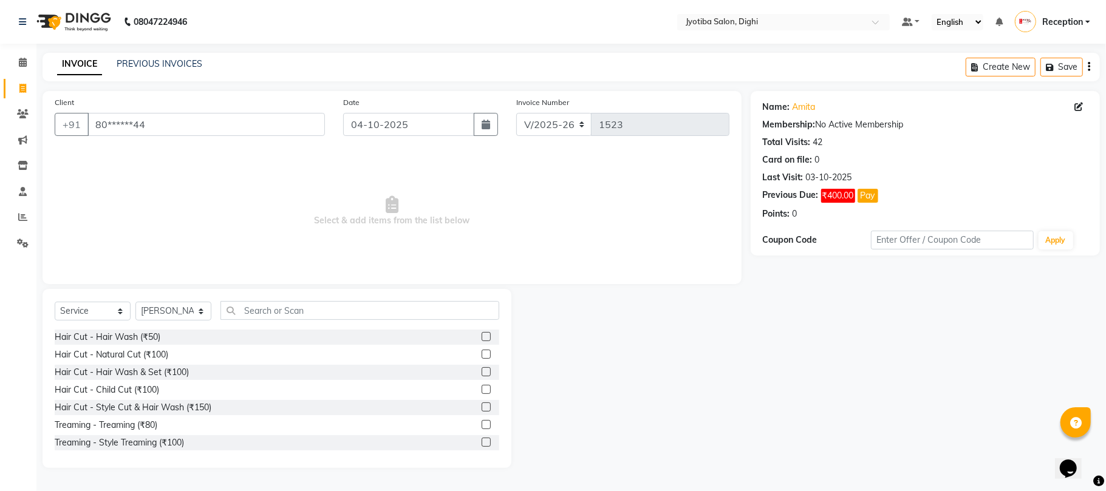
drag, startPoint x: 471, startPoint y: 440, endPoint x: 514, endPoint y: 435, distance: 42.7
click at [481, 440] on label at bounding box center [485, 442] width 9 height 9
click at [481, 440] on input "checkbox" at bounding box center [485, 443] width 8 height 8
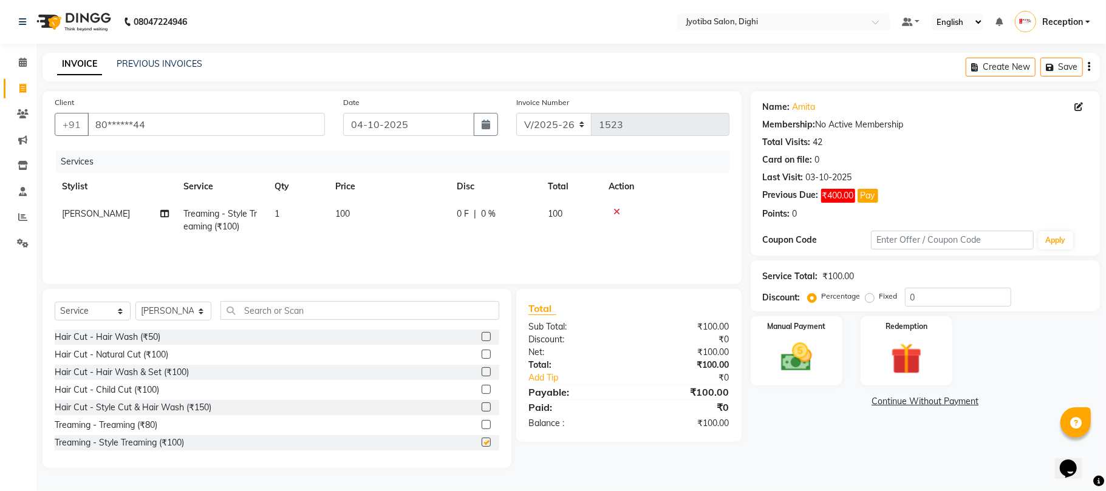
checkbox input "false"
click at [947, 402] on link "Continue Without Payment" at bounding box center [925, 401] width 344 height 13
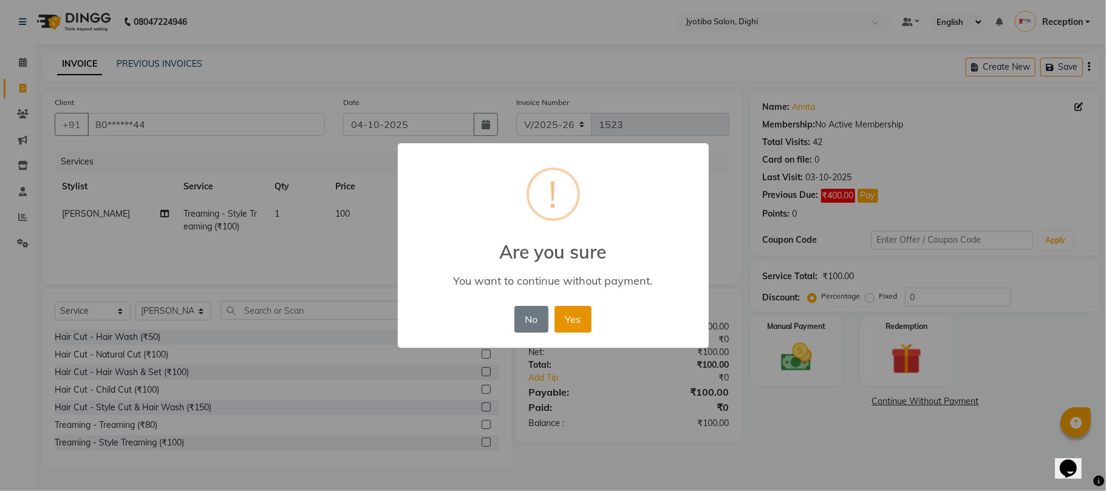
click at [569, 322] on button "Yes" at bounding box center [572, 319] width 37 height 27
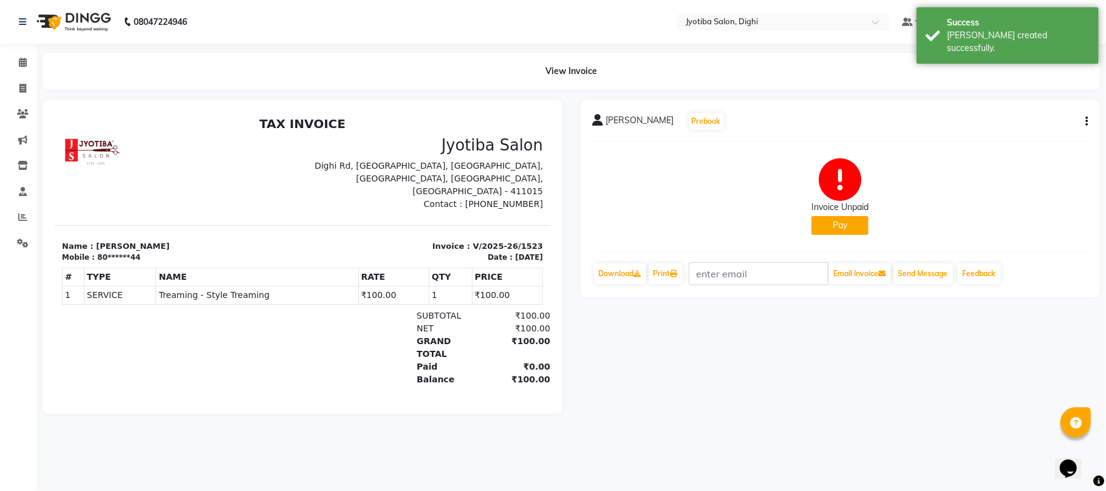
click at [851, 217] on button "Pay" at bounding box center [839, 225] width 57 height 19
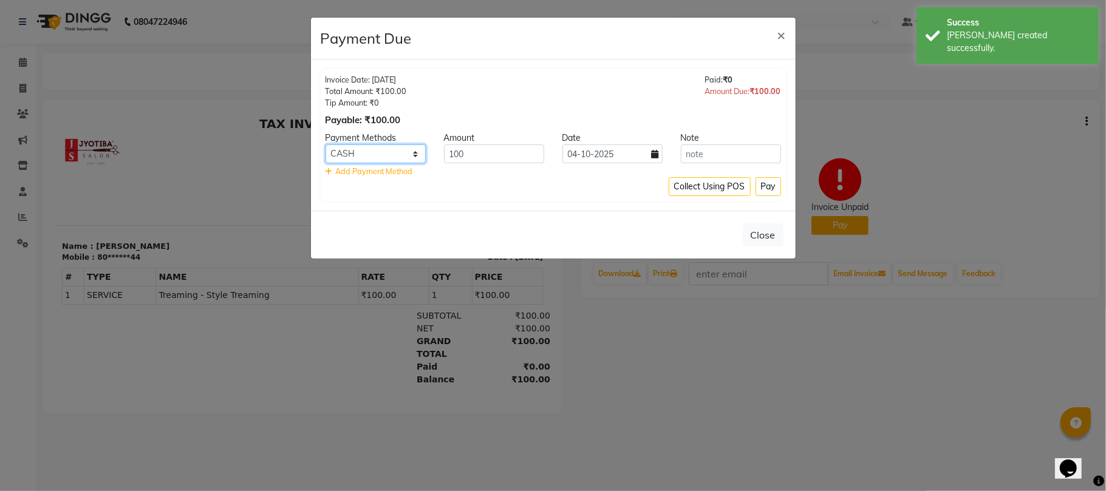
click at [382, 155] on select "CASH ONLINE CARD" at bounding box center [375, 153] width 100 height 19
select select "3"
click at [325, 145] on select "CASH ONLINE CARD" at bounding box center [375, 153] width 100 height 19
click at [755, 191] on button "Pay" at bounding box center [767, 186] width 25 height 19
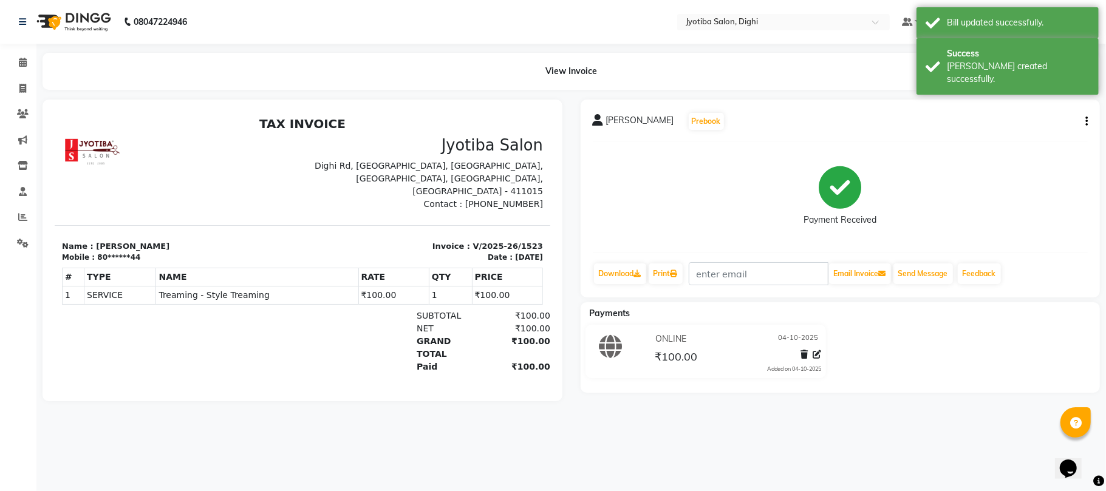
click at [1083, 122] on button "button" at bounding box center [1083, 121] width 7 height 13
click at [1021, 115] on div "Split Service Amount" at bounding box center [1025, 113] width 83 height 15
select select "59472"
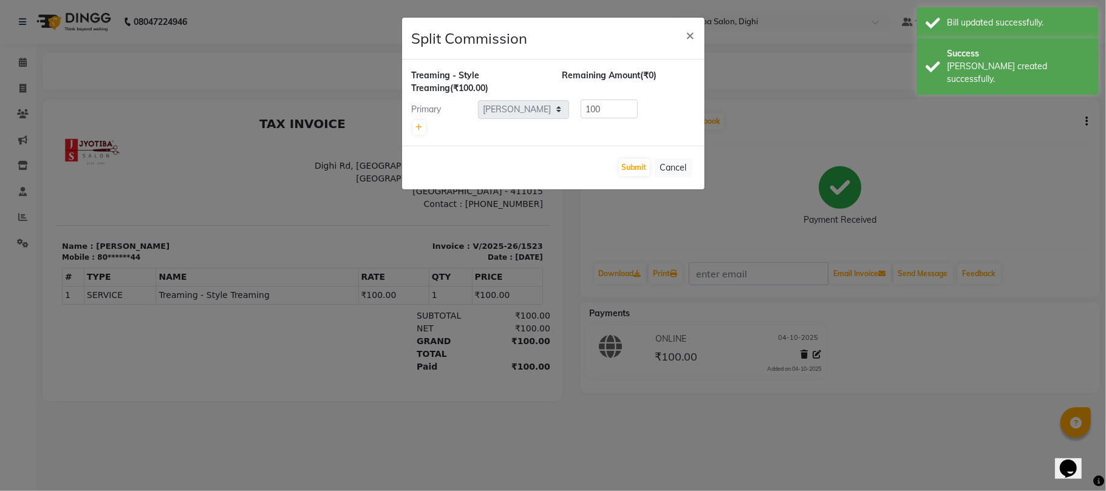
drag, startPoint x: 693, startPoint y: 30, endPoint x: 622, endPoint y: 63, distance: 78.2
click at [690, 32] on span "×" at bounding box center [690, 34] width 8 height 18
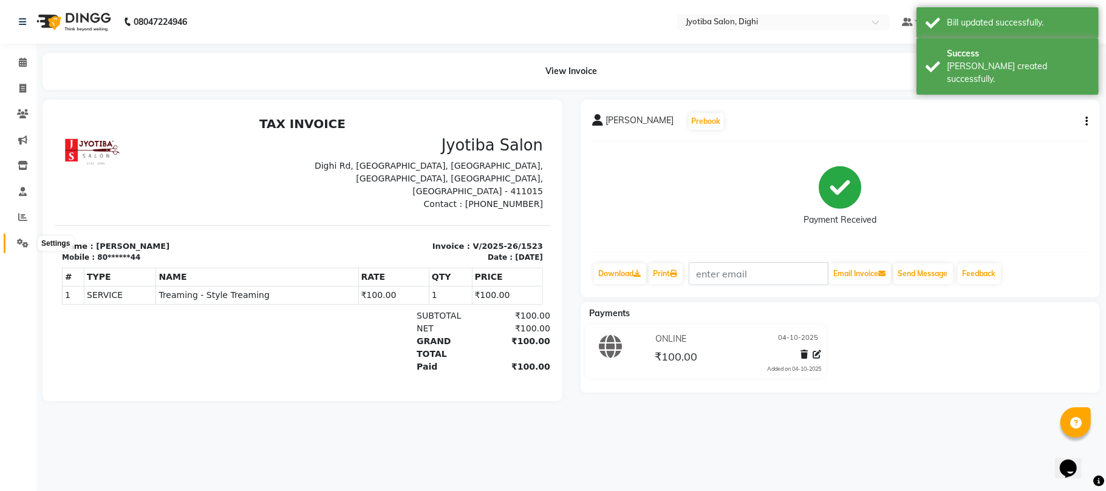
click at [25, 248] on icon at bounding box center [23, 243] width 12 height 9
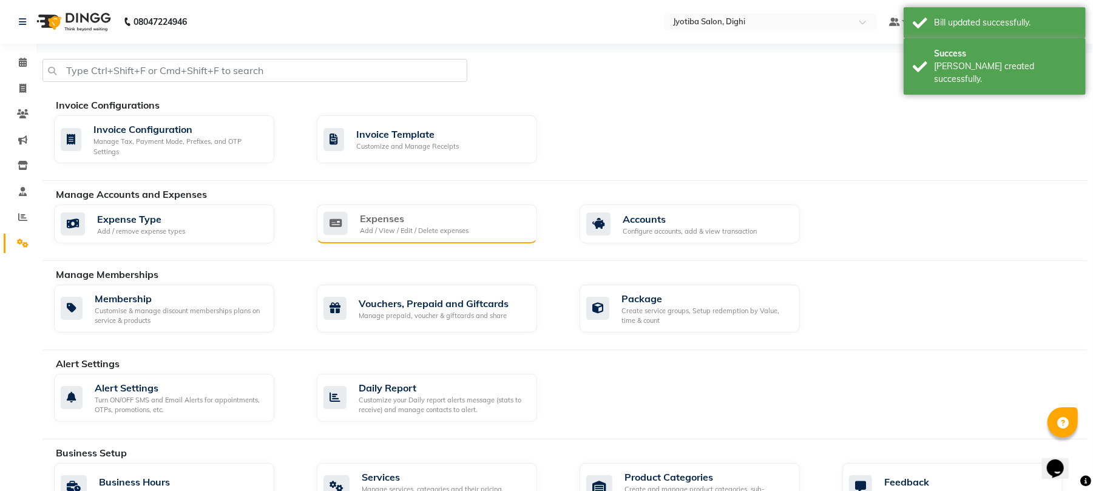
click at [420, 215] on div "Expenses" at bounding box center [414, 218] width 109 height 15
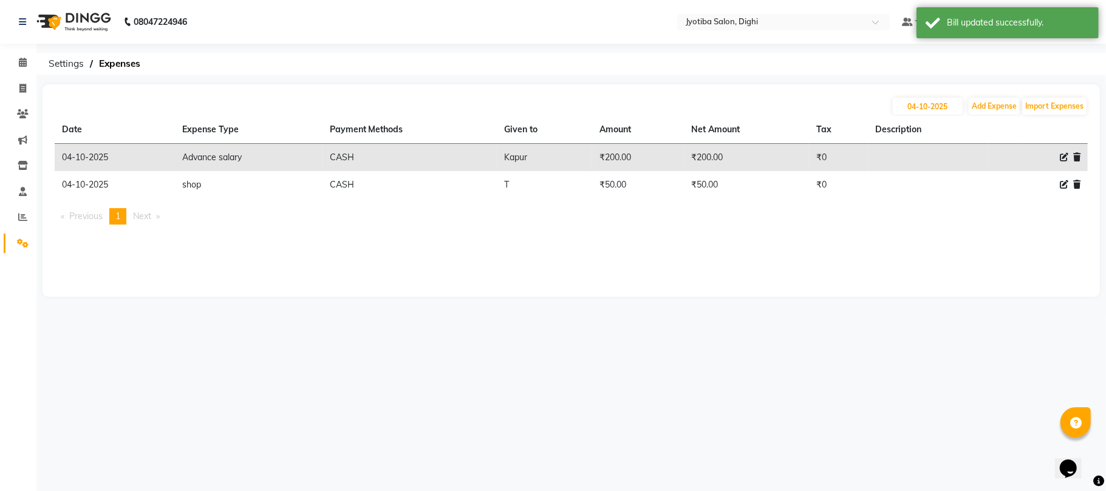
click at [1062, 188] on icon at bounding box center [1063, 184] width 8 height 8
select select "18032"
select select "1"
select select "2318"
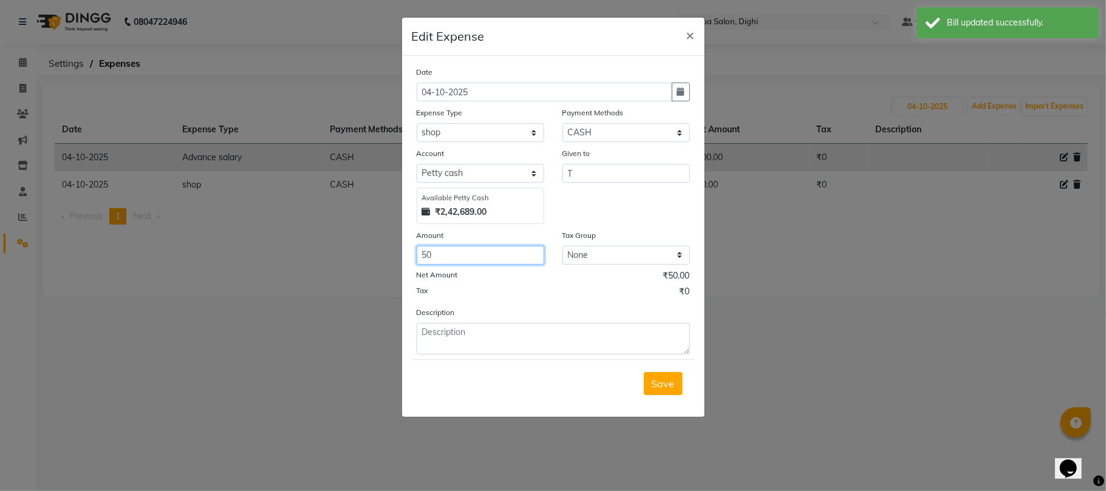
click at [464, 251] on input "50" at bounding box center [479, 255] width 127 height 19
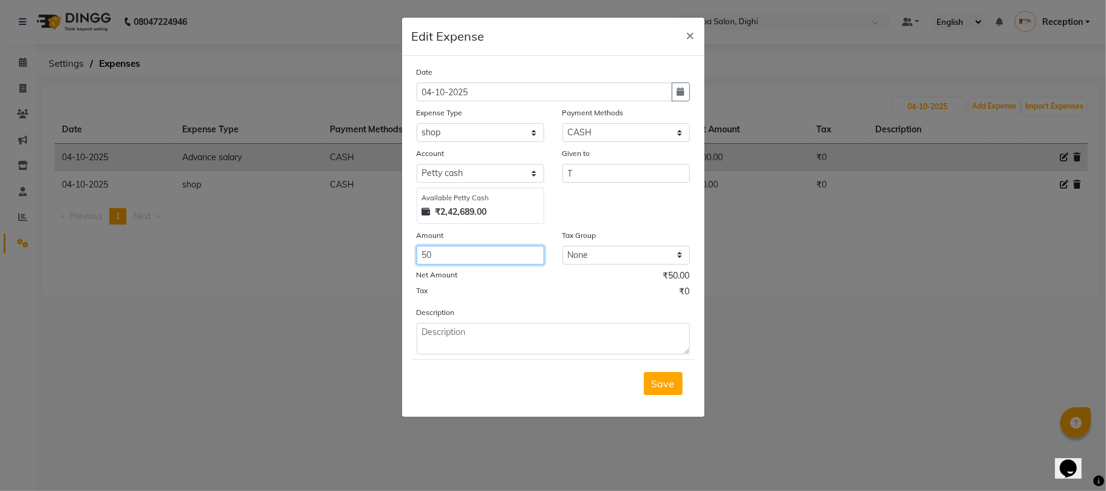
type input "5"
type input "90"
click at [663, 386] on span "Save" at bounding box center [662, 384] width 23 height 12
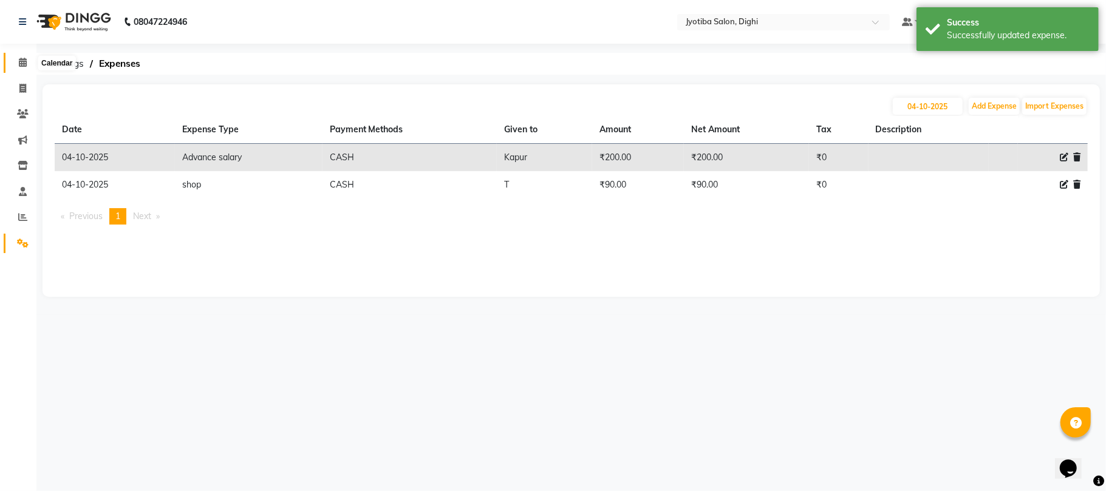
click at [20, 62] on icon at bounding box center [23, 62] width 8 height 9
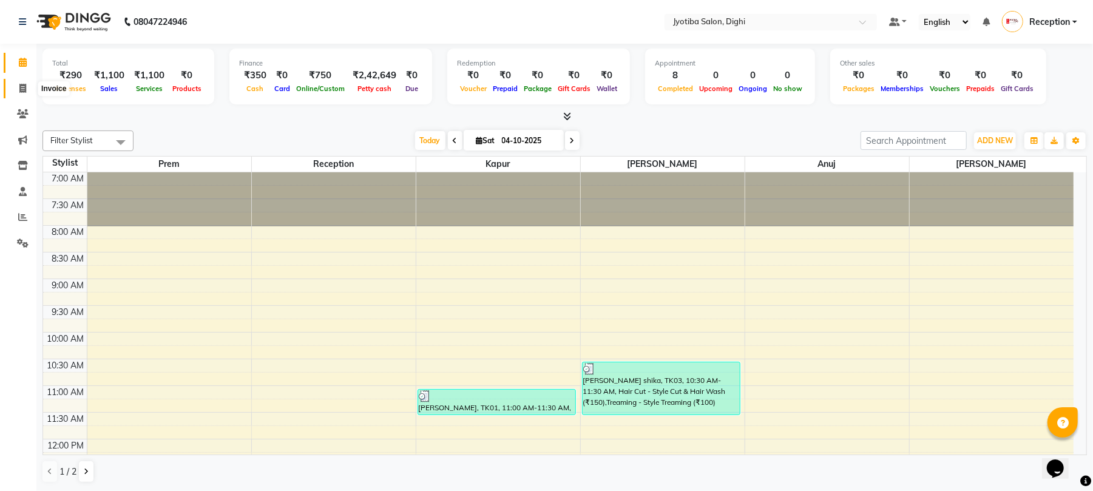
click at [13, 86] on span at bounding box center [22, 89] width 21 height 14
select select "service"
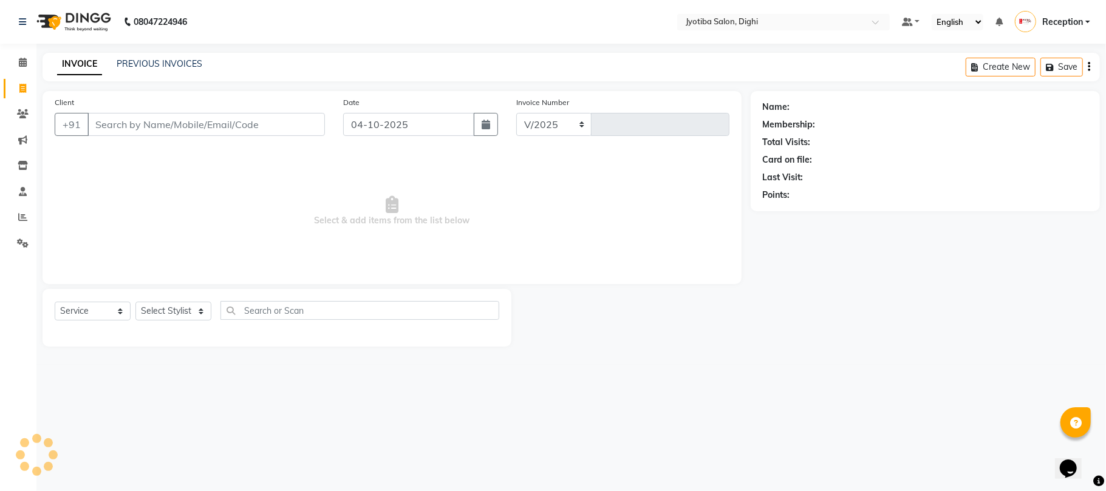
select select "643"
type input "1524"
type input "7"
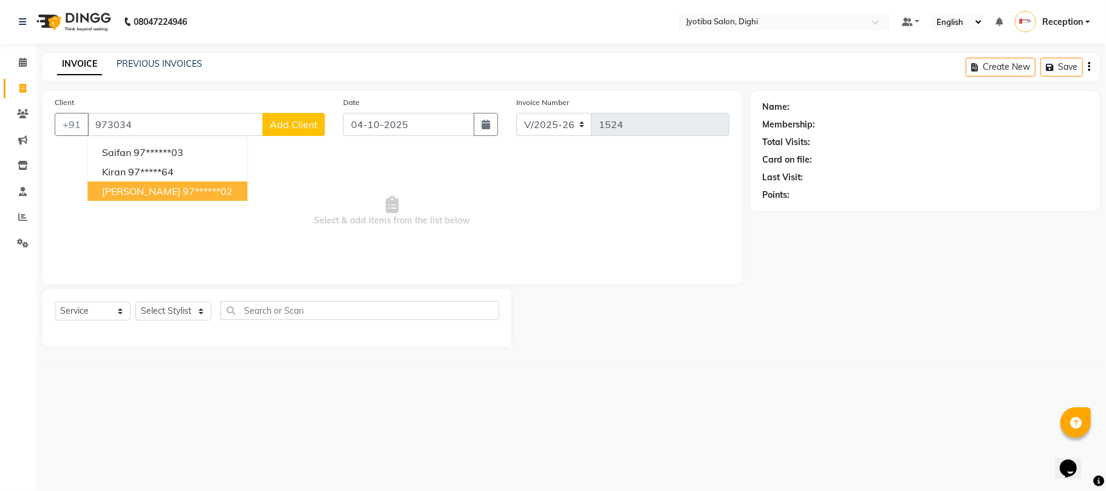
click at [132, 197] on button "karun 97******02" at bounding box center [167, 191] width 160 height 19
type input "97******02"
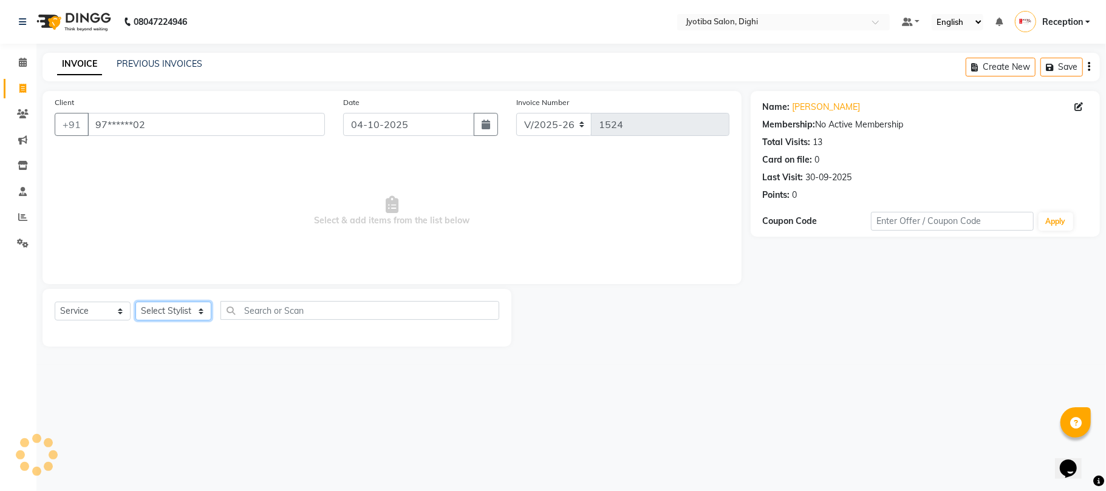
click at [165, 311] on select "Select Stylist anuj Jahid Kapur Prem Reception SOHEL Suresh" at bounding box center [173, 311] width 76 height 19
select select "59472"
click at [135, 302] on select "Select Stylist anuj Jahid Kapur Prem Reception SOHEL Suresh" at bounding box center [173, 311] width 76 height 19
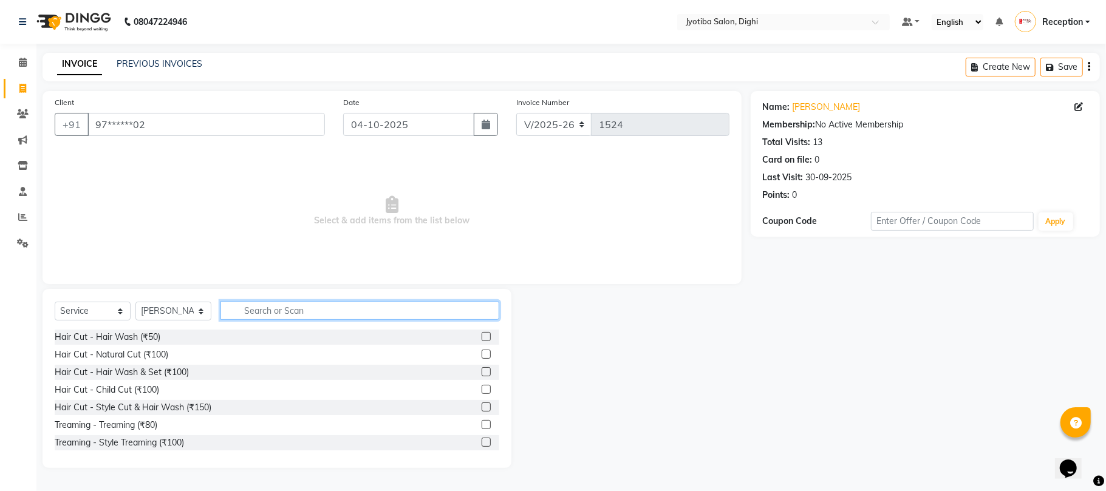
click at [313, 307] on input "text" at bounding box center [359, 310] width 279 height 19
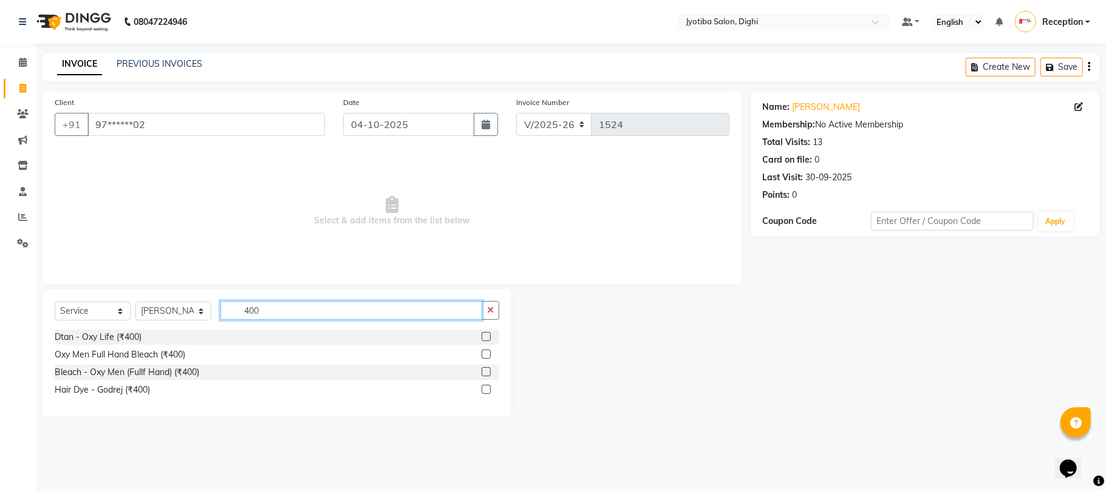
type input "400"
click at [484, 389] on label at bounding box center [485, 389] width 9 height 9
click at [484, 389] on input "checkbox" at bounding box center [485, 390] width 8 height 8
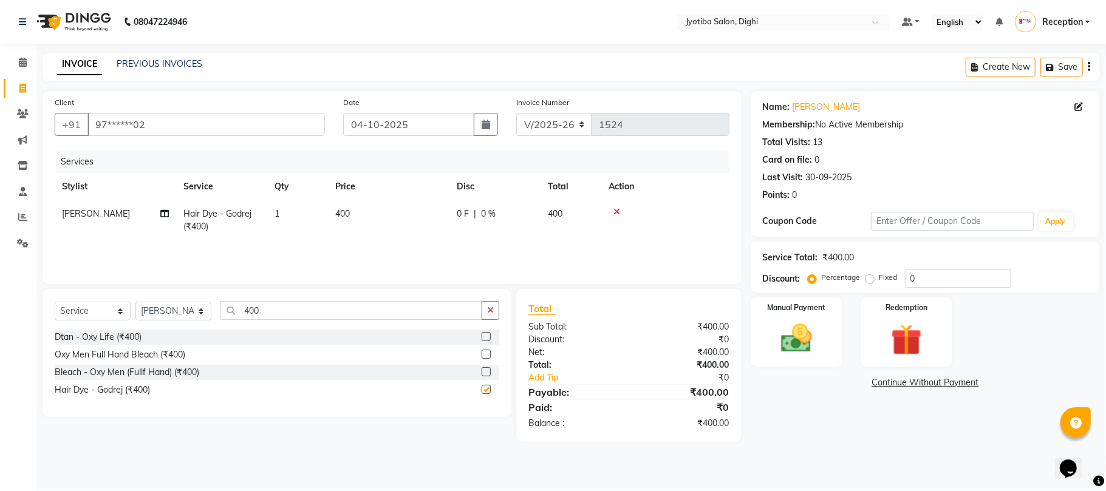
checkbox input "false"
click at [360, 209] on td "400" at bounding box center [388, 220] width 121 height 40
select select "59472"
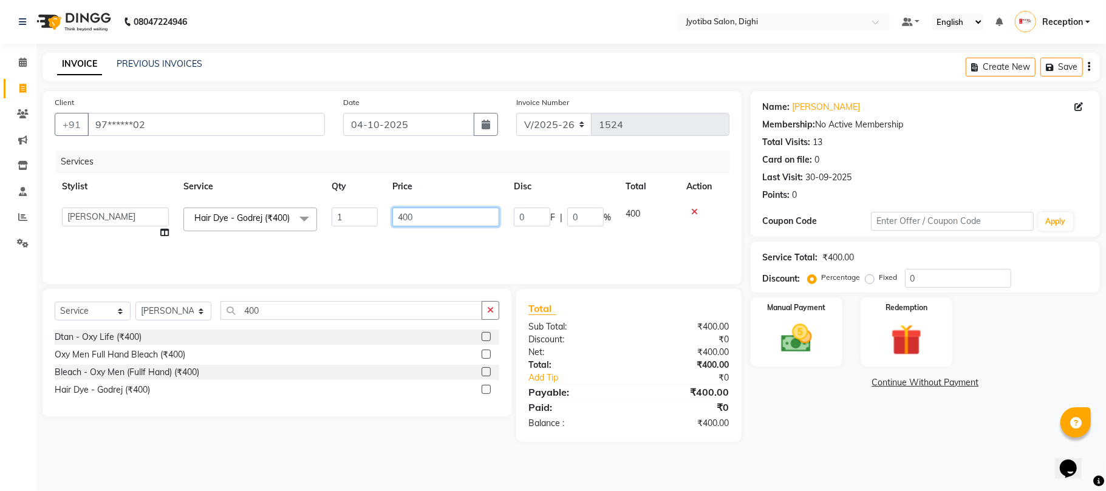
click at [458, 222] on input "400" at bounding box center [445, 217] width 107 height 19
type input "4"
type input "200"
click at [710, 183] on th "Action" at bounding box center [704, 186] width 50 height 27
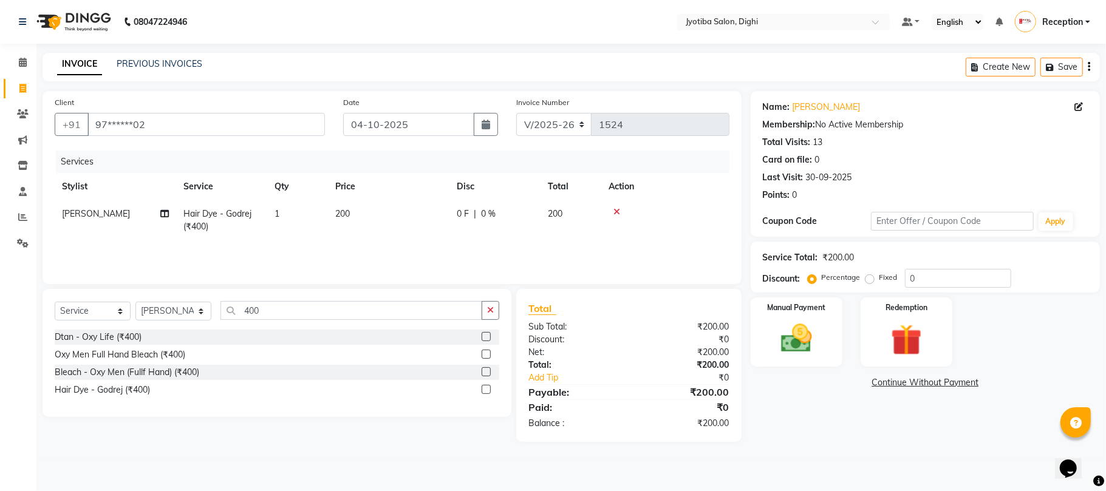
click at [931, 384] on link "Continue Without Payment" at bounding box center [925, 382] width 344 height 13
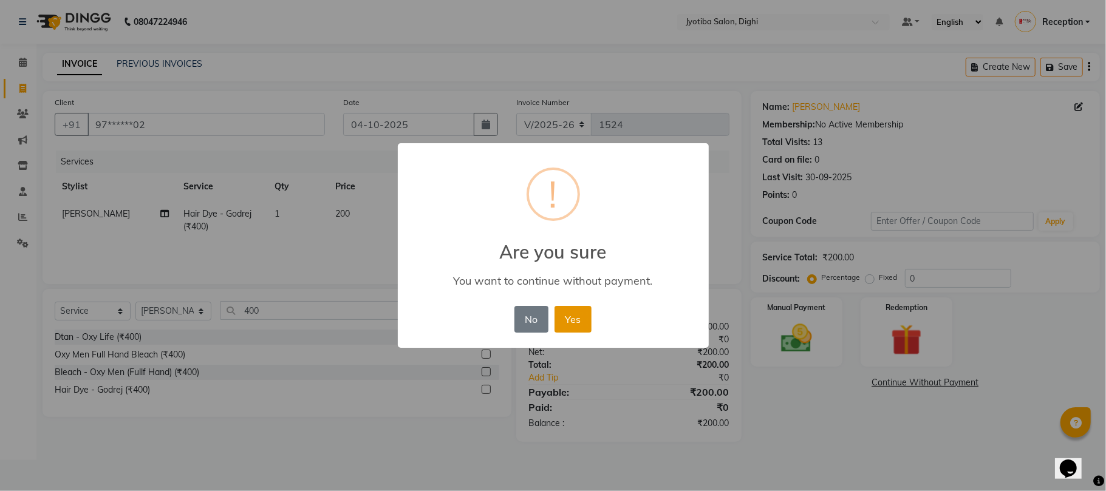
click at [583, 326] on button "Yes" at bounding box center [572, 319] width 37 height 27
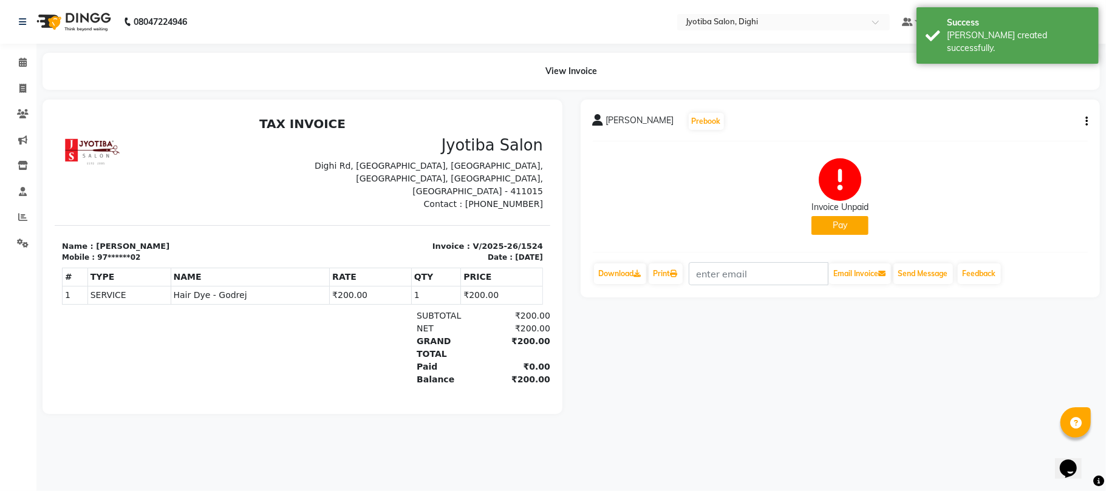
click at [861, 222] on button "Pay" at bounding box center [839, 225] width 57 height 19
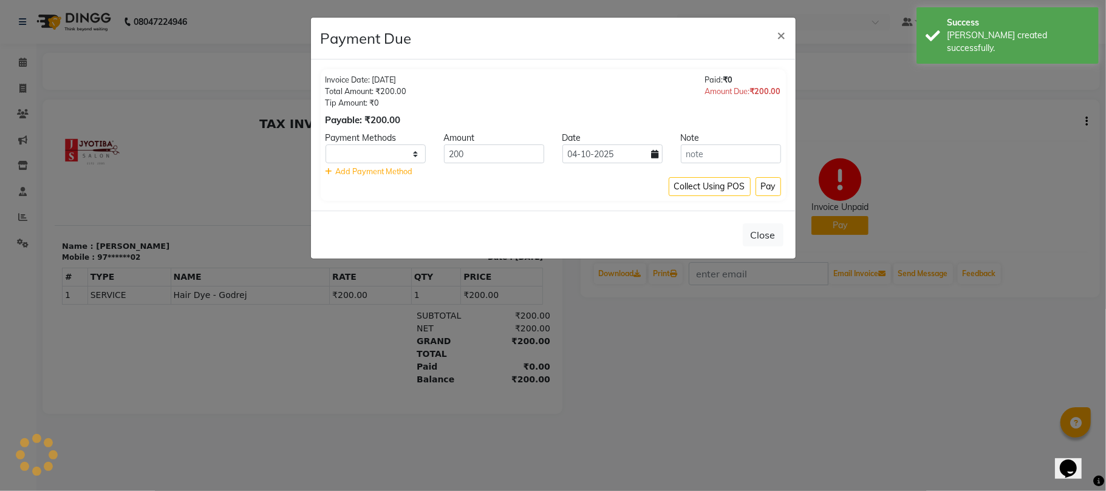
select select "1"
click at [765, 188] on button "Pay" at bounding box center [767, 186] width 25 height 19
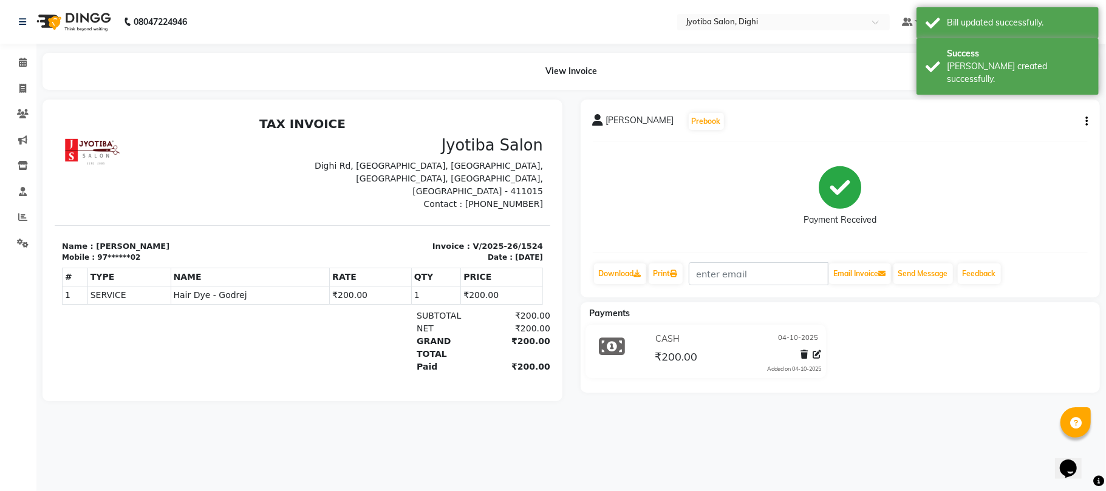
click at [1083, 124] on button "button" at bounding box center [1083, 121] width 7 height 13
click at [997, 126] on div "Edit Invoice" at bounding box center [1025, 128] width 83 height 15
select select "service"
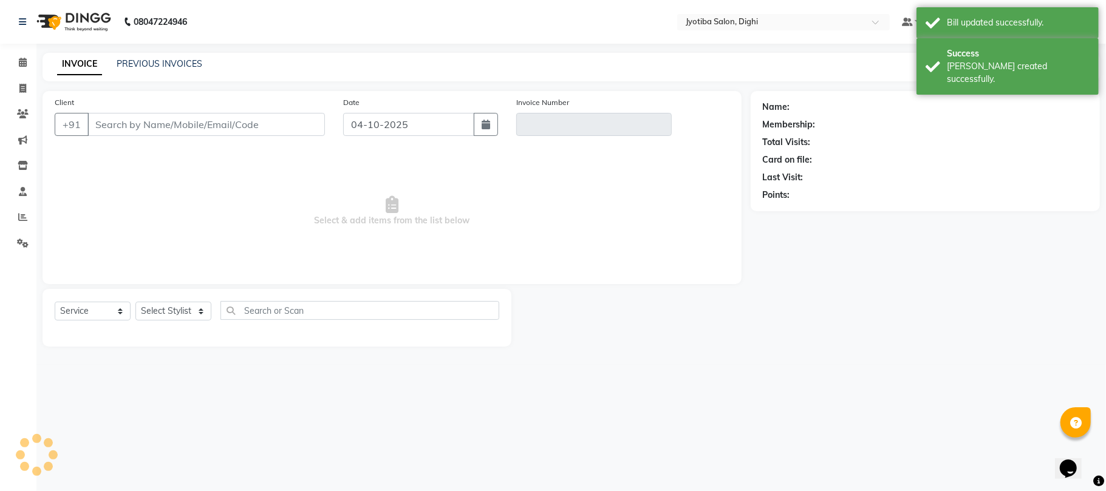
type input "97******02"
type input "V/2025-26/1524"
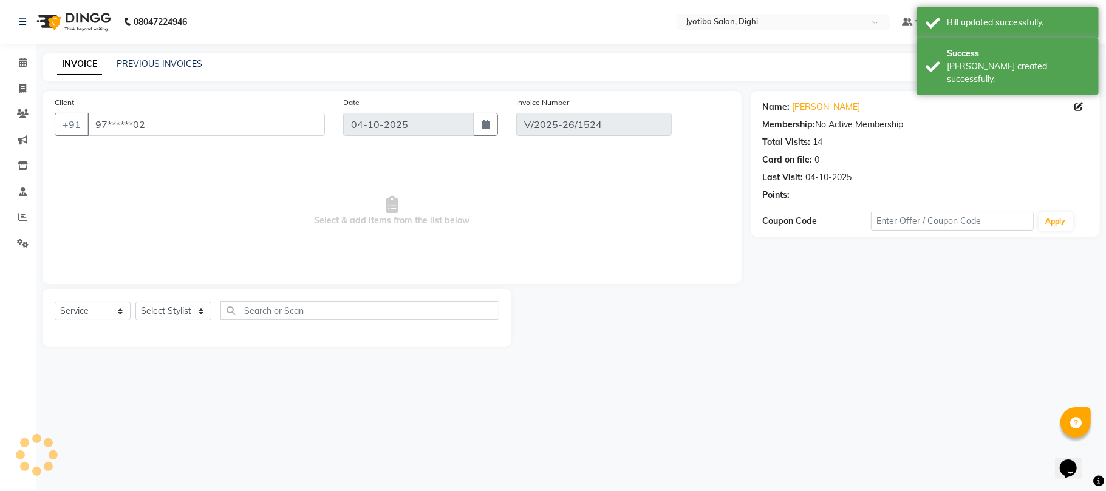
select select "select"
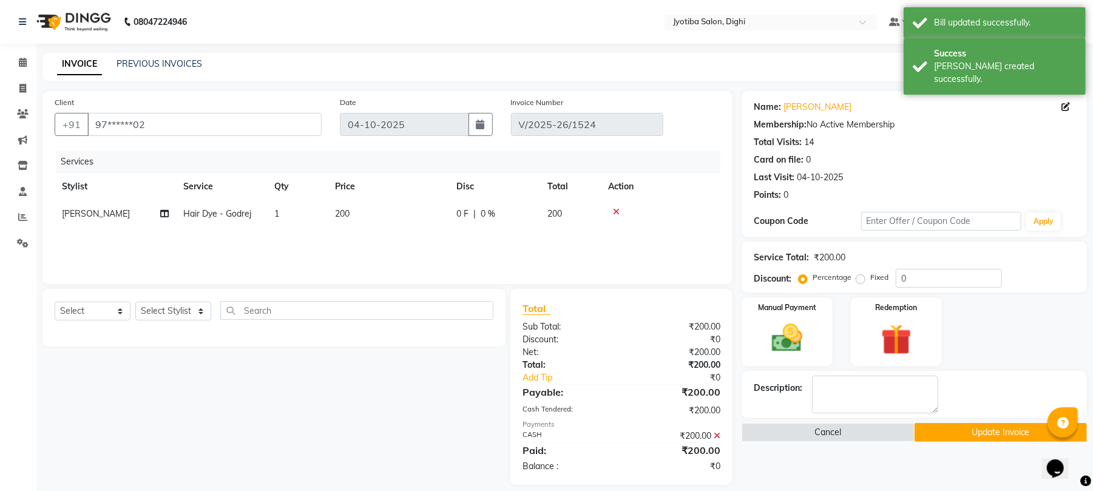
click at [367, 209] on td "200" at bounding box center [388, 213] width 121 height 27
select select "59472"
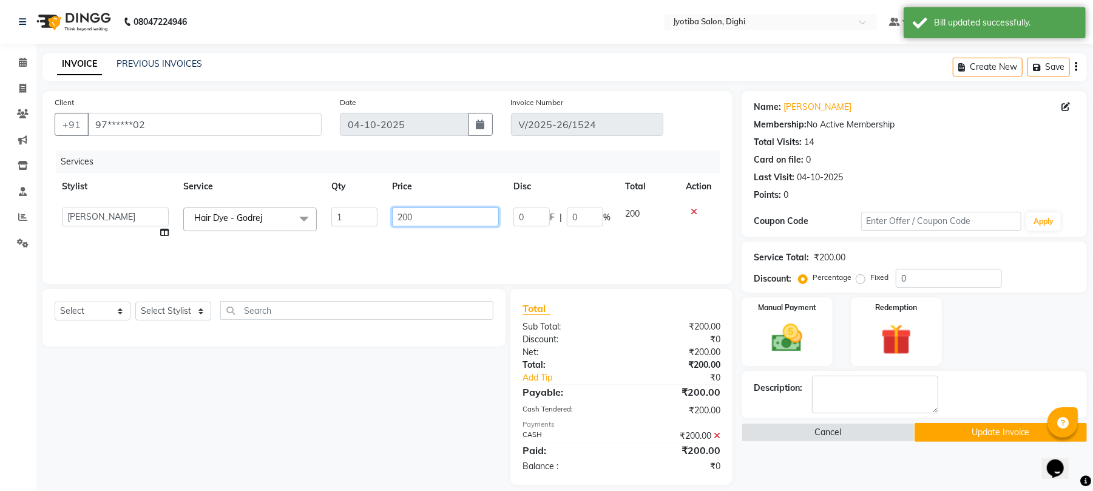
click at [429, 223] on input "200" at bounding box center [445, 217] width 107 height 19
click at [401, 220] on input "200" at bounding box center [445, 217] width 107 height 19
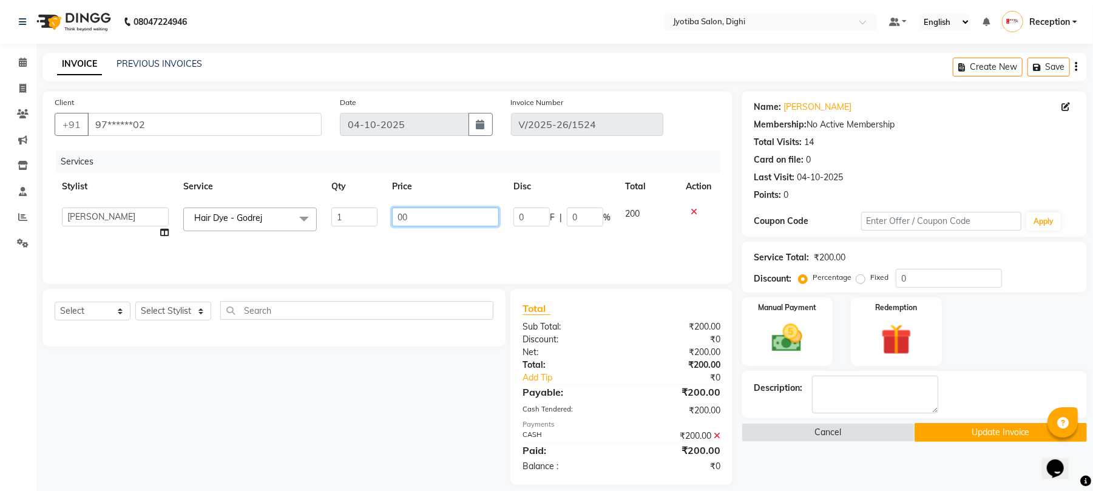
type input "400"
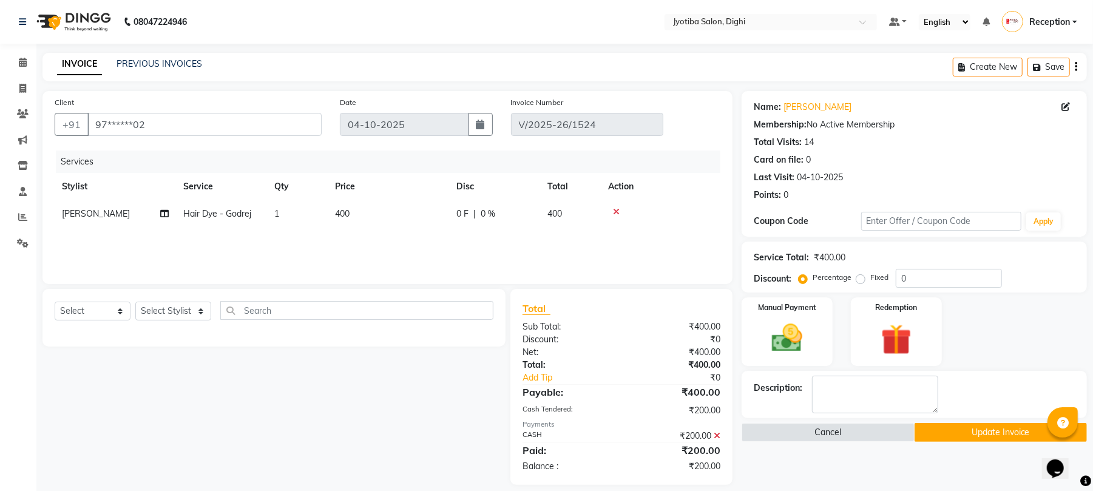
click at [699, 187] on th "Action" at bounding box center [661, 186] width 120 height 27
click at [962, 436] on button "Update Invoice" at bounding box center [1001, 432] width 172 height 19
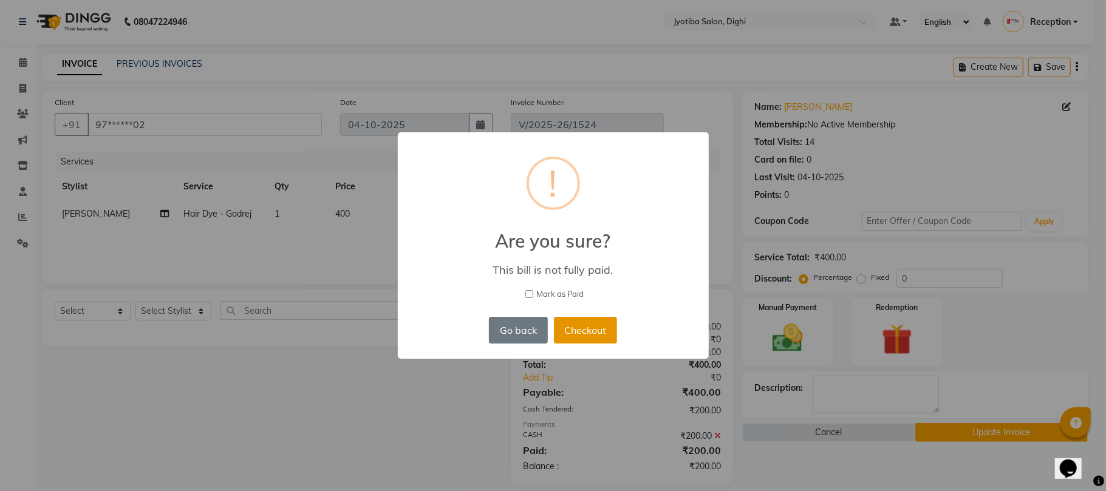
click at [611, 330] on button "Checkout" at bounding box center [585, 330] width 63 height 27
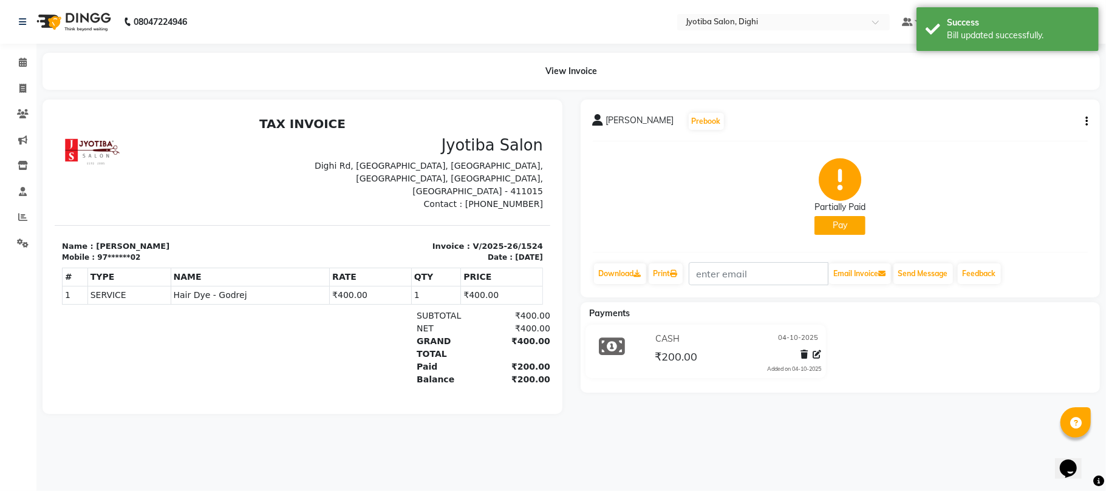
click at [834, 229] on button "Pay" at bounding box center [839, 225] width 51 height 19
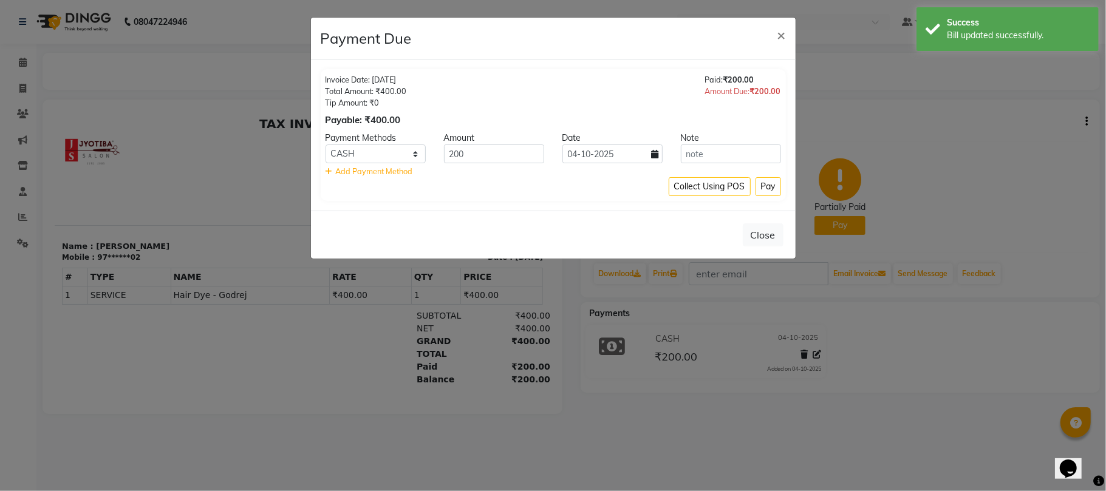
click at [399, 141] on div "Payment Methods" at bounding box center [375, 138] width 118 height 13
click at [385, 157] on select "CASH ONLINE CARD" at bounding box center [375, 153] width 100 height 19
click at [408, 155] on select "CASH ONLINE CARD" at bounding box center [375, 153] width 100 height 19
select select "3"
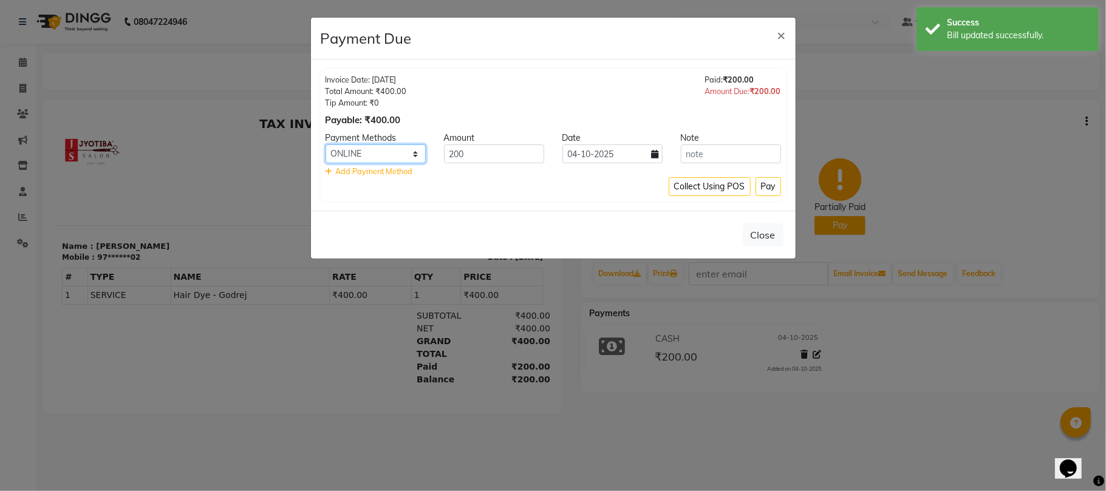
click at [325, 145] on select "CASH ONLINE CARD" at bounding box center [375, 153] width 100 height 19
click at [389, 195] on div "Collect Using POS Pay" at bounding box center [552, 186] width 455 height 19
click at [768, 183] on button "Pay" at bounding box center [767, 186] width 25 height 19
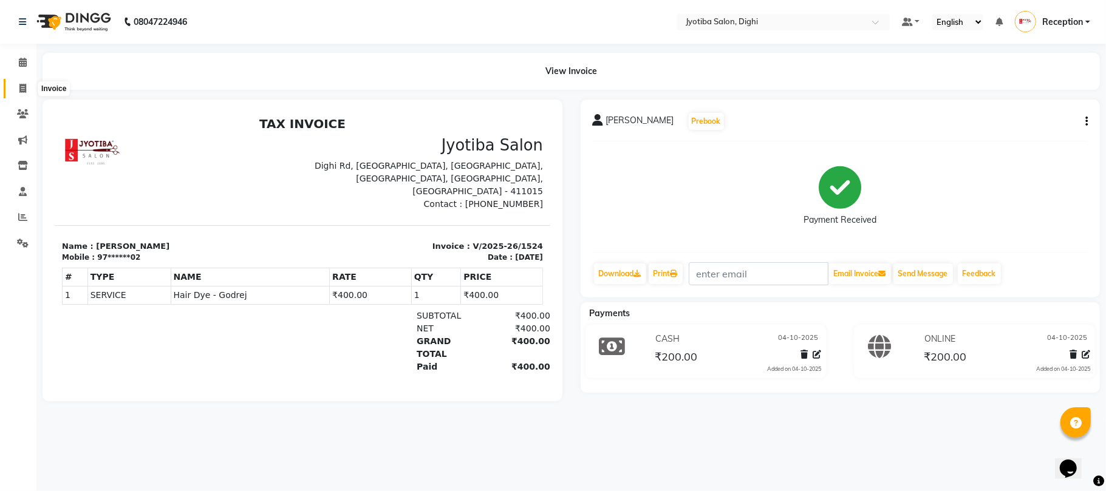
click at [29, 86] on span at bounding box center [22, 89] width 21 height 14
select select "643"
select select "service"
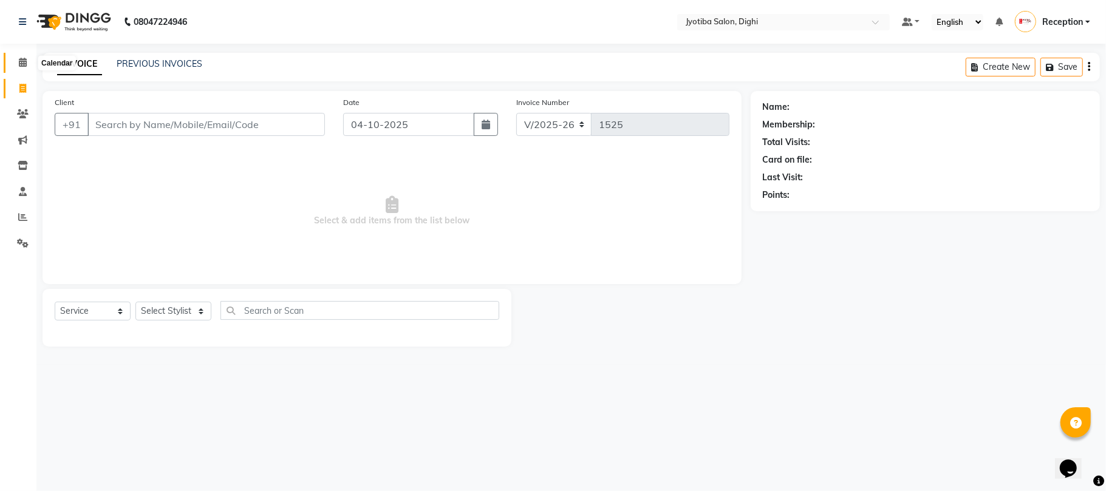
click at [15, 57] on span at bounding box center [22, 63] width 21 height 14
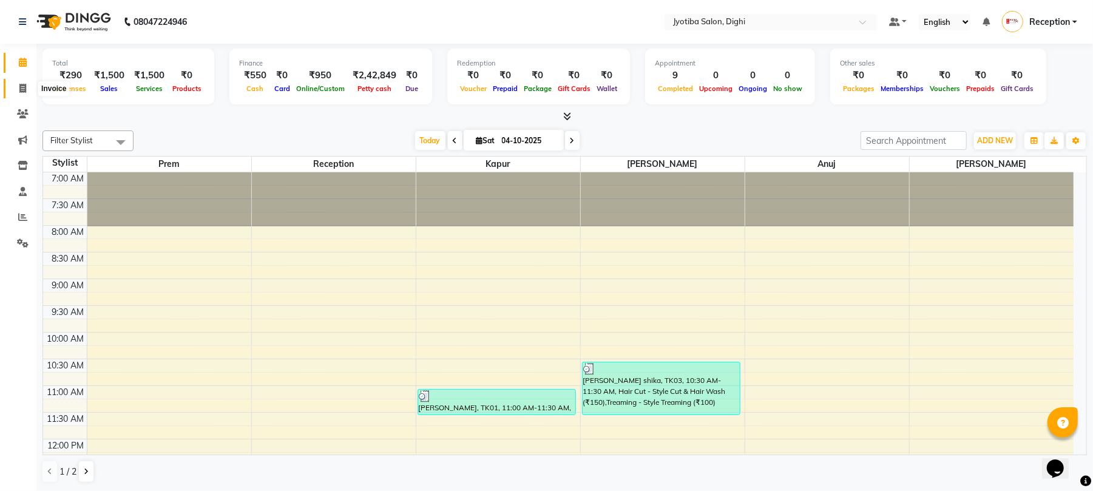
click at [32, 84] on span at bounding box center [22, 89] width 21 height 14
select select "643"
select select "service"
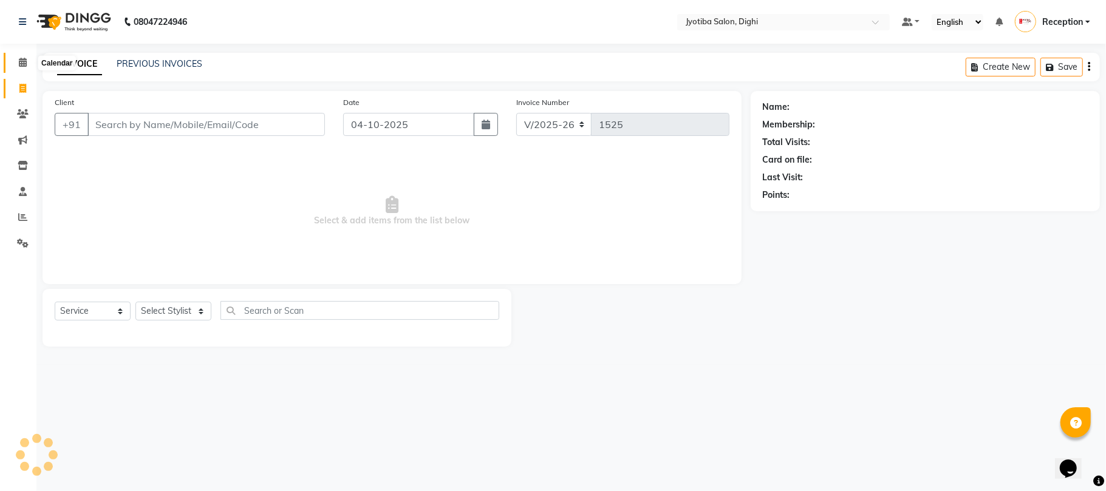
click at [25, 66] on icon at bounding box center [23, 62] width 8 height 9
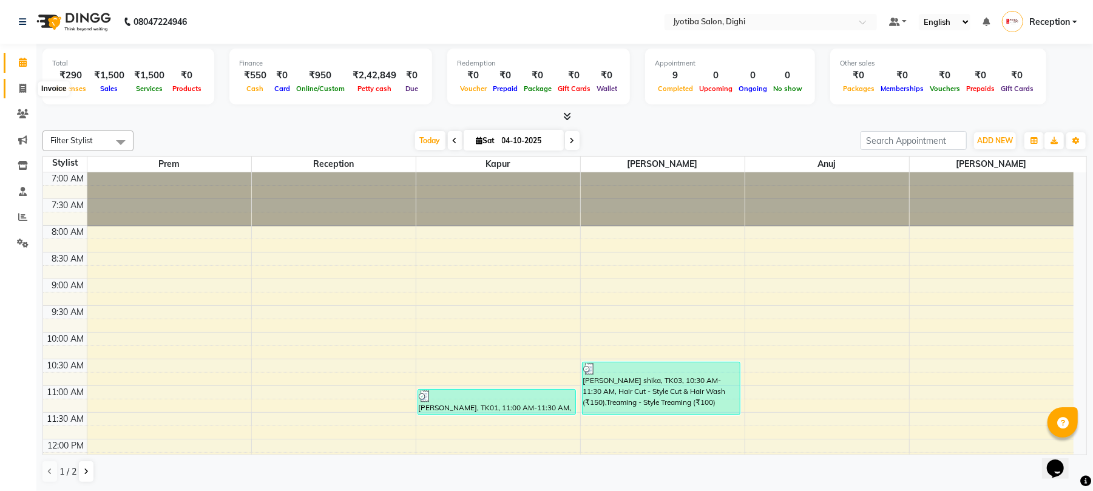
click at [19, 83] on span at bounding box center [22, 89] width 21 height 14
select select "643"
select select "service"
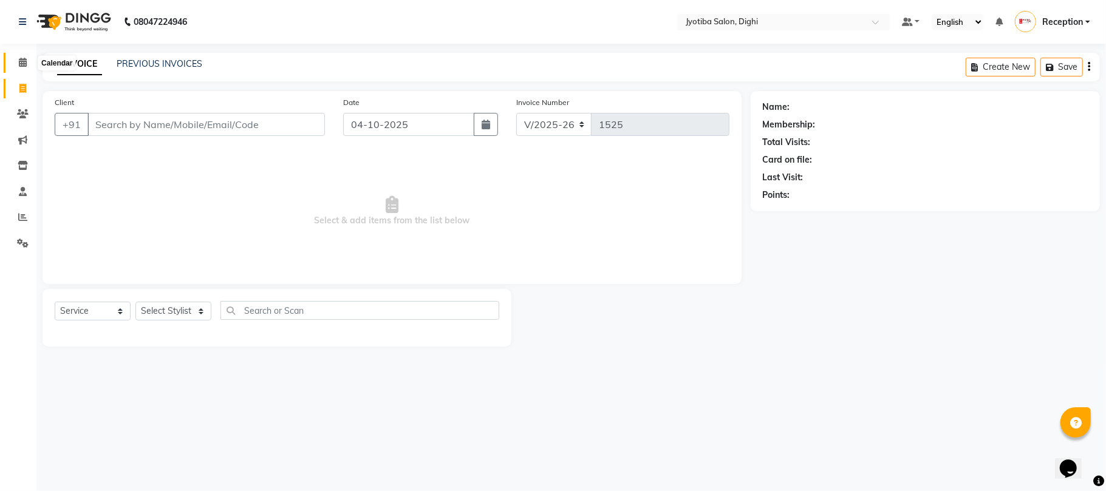
click at [22, 67] on icon at bounding box center [23, 62] width 8 height 9
